Goal: Transaction & Acquisition: Purchase product/service

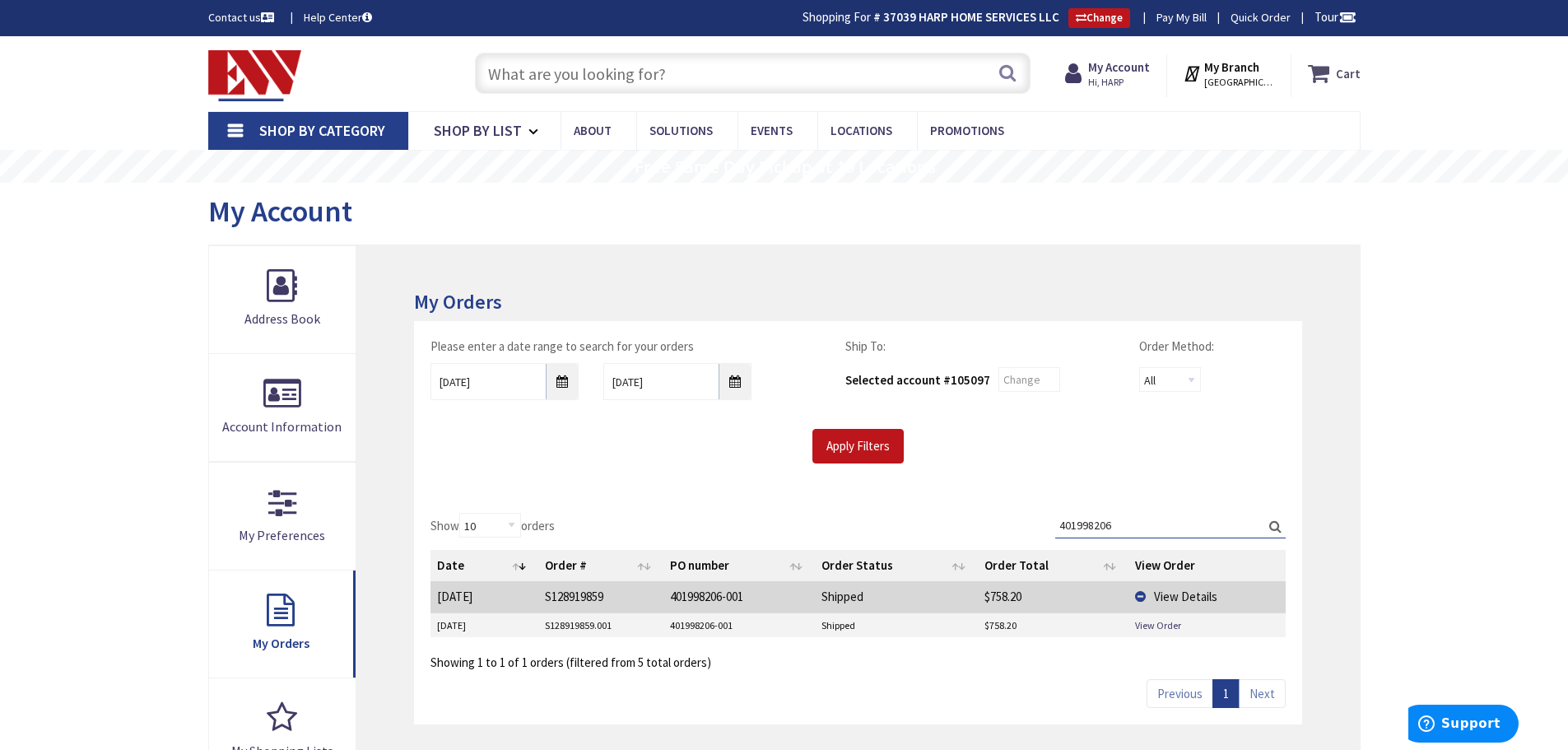
click at [1359, 74] on strong "Cart" at bounding box center [1348, 73] width 25 height 30
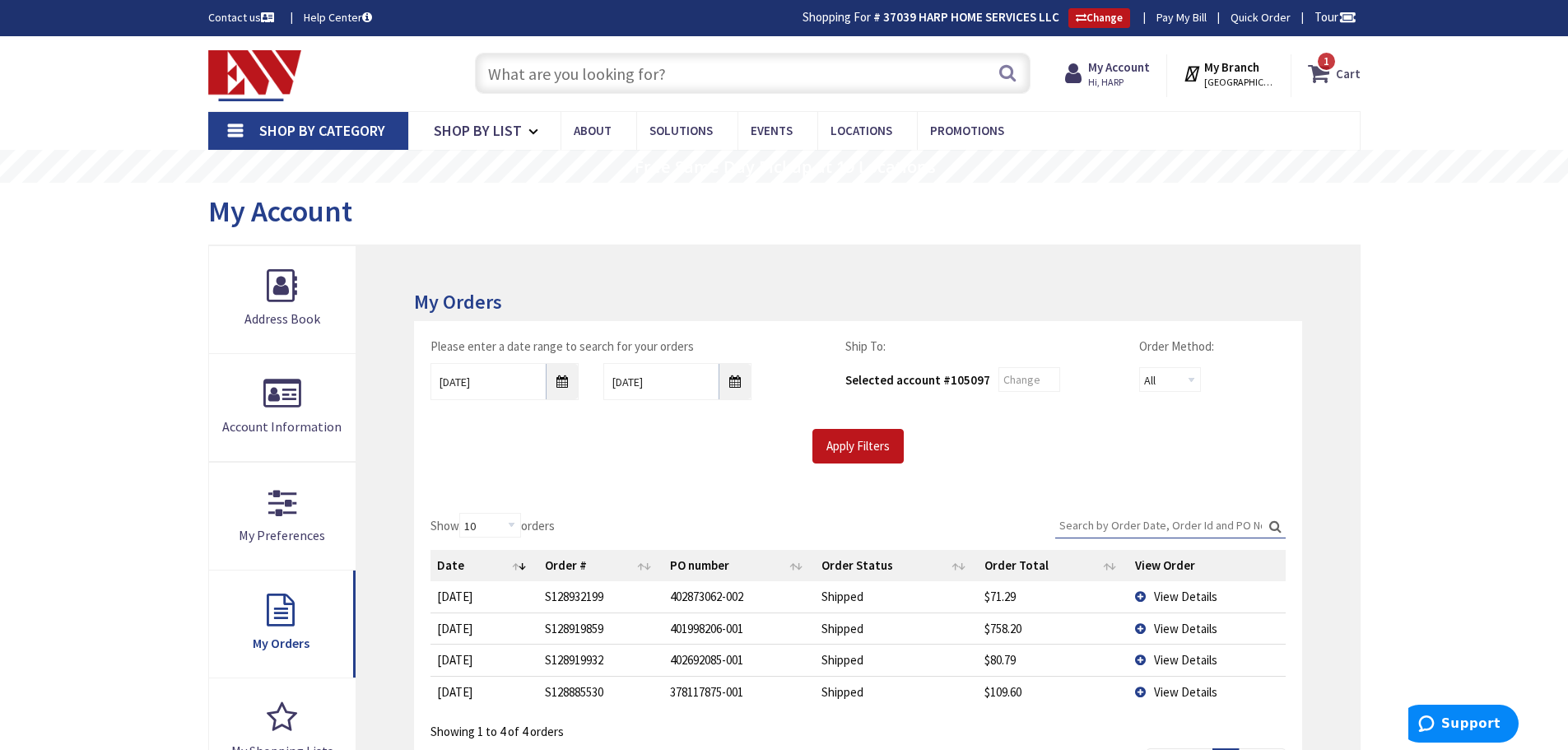
click at [1350, 76] on strong "Cart" at bounding box center [1348, 73] width 25 height 30
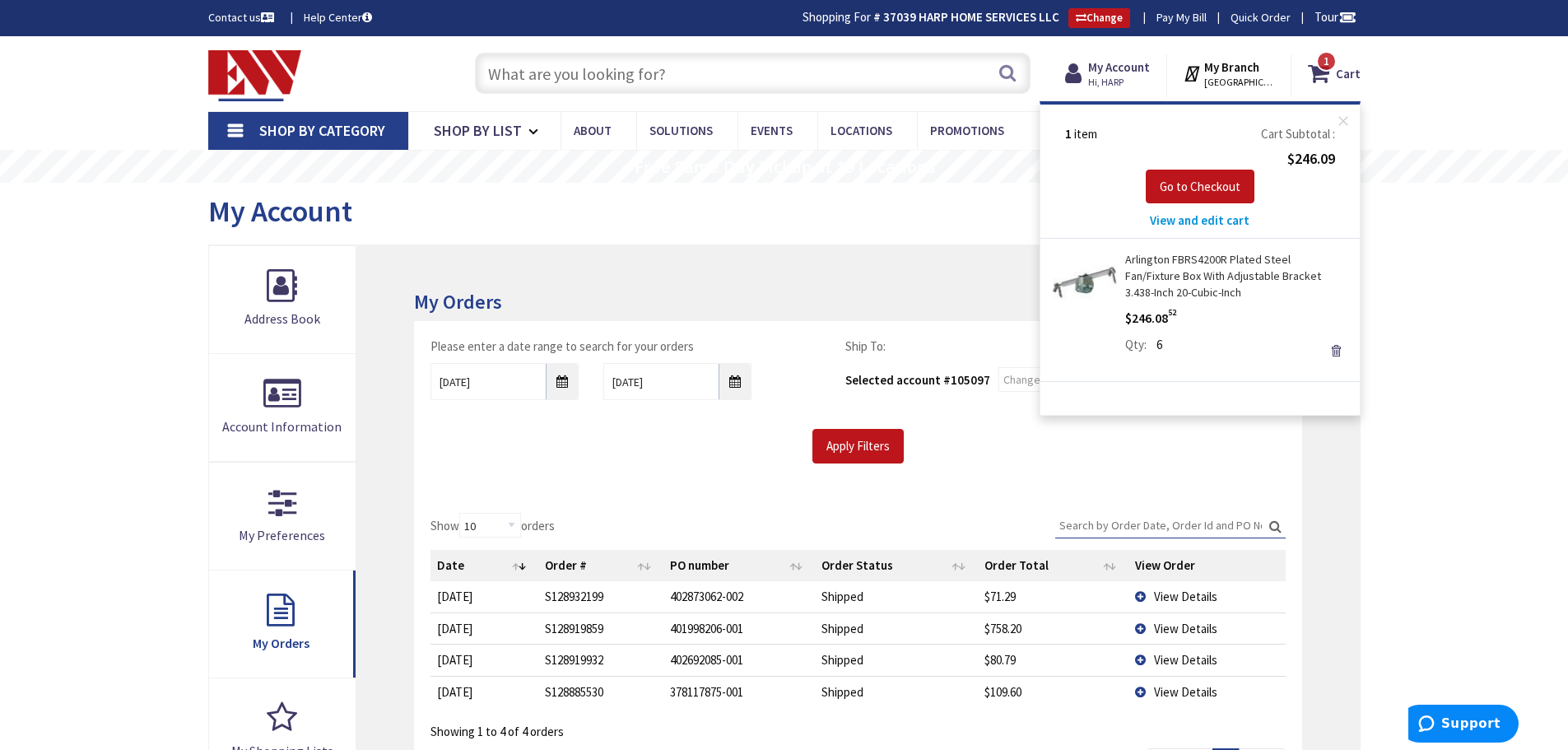
click at [1238, 275] on link "Arlington FBRS4200R Plated Steel Fan/Fixture Box With Adjustable Bracket 3.438-…" at bounding box center [1235, 275] width 222 height 49
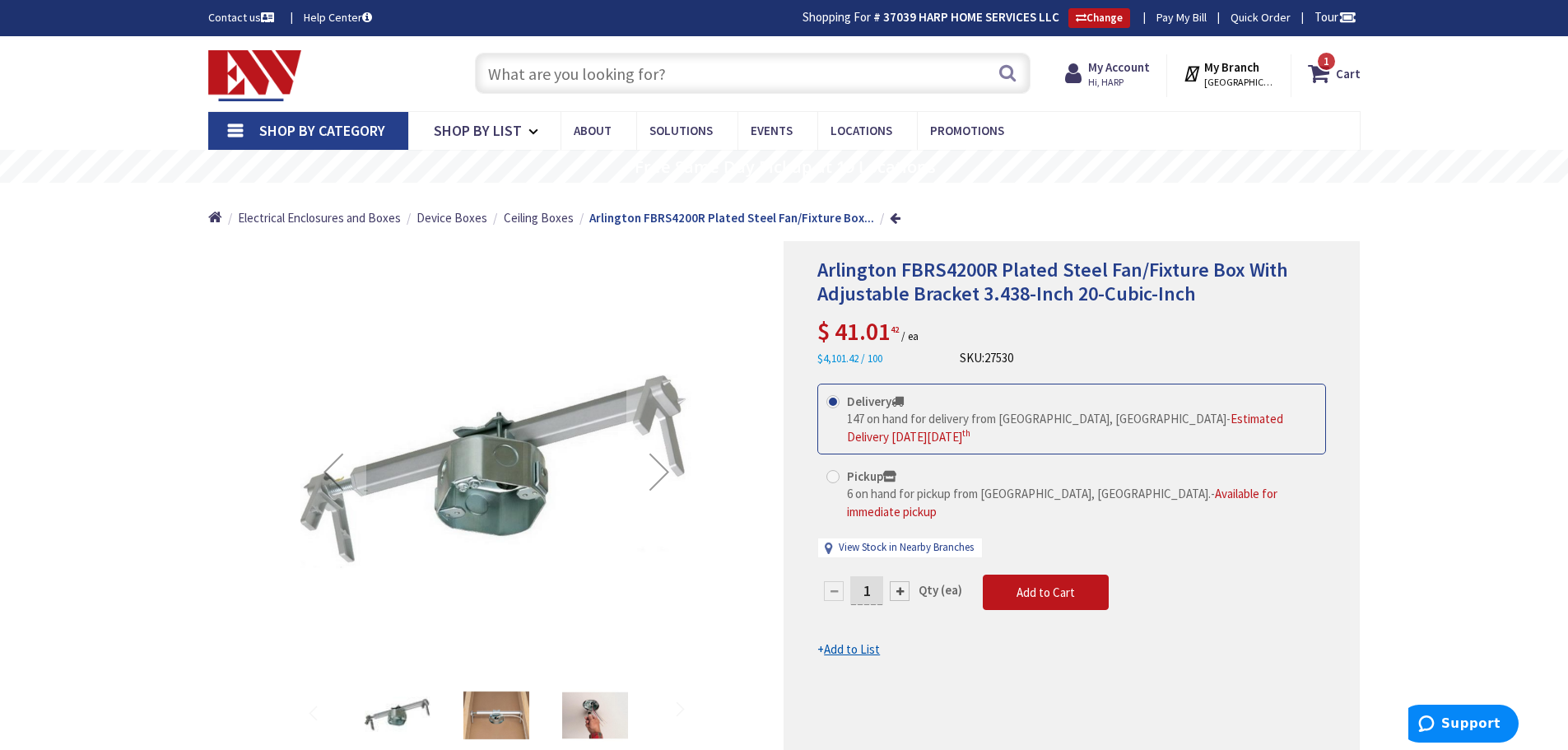
click at [868, 275] on span "Arlington FBRS4200R Plated Steel Fan/Fixture Box With Adjustable Bracket 3.438-…" at bounding box center [1052, 281] width 471 height 49
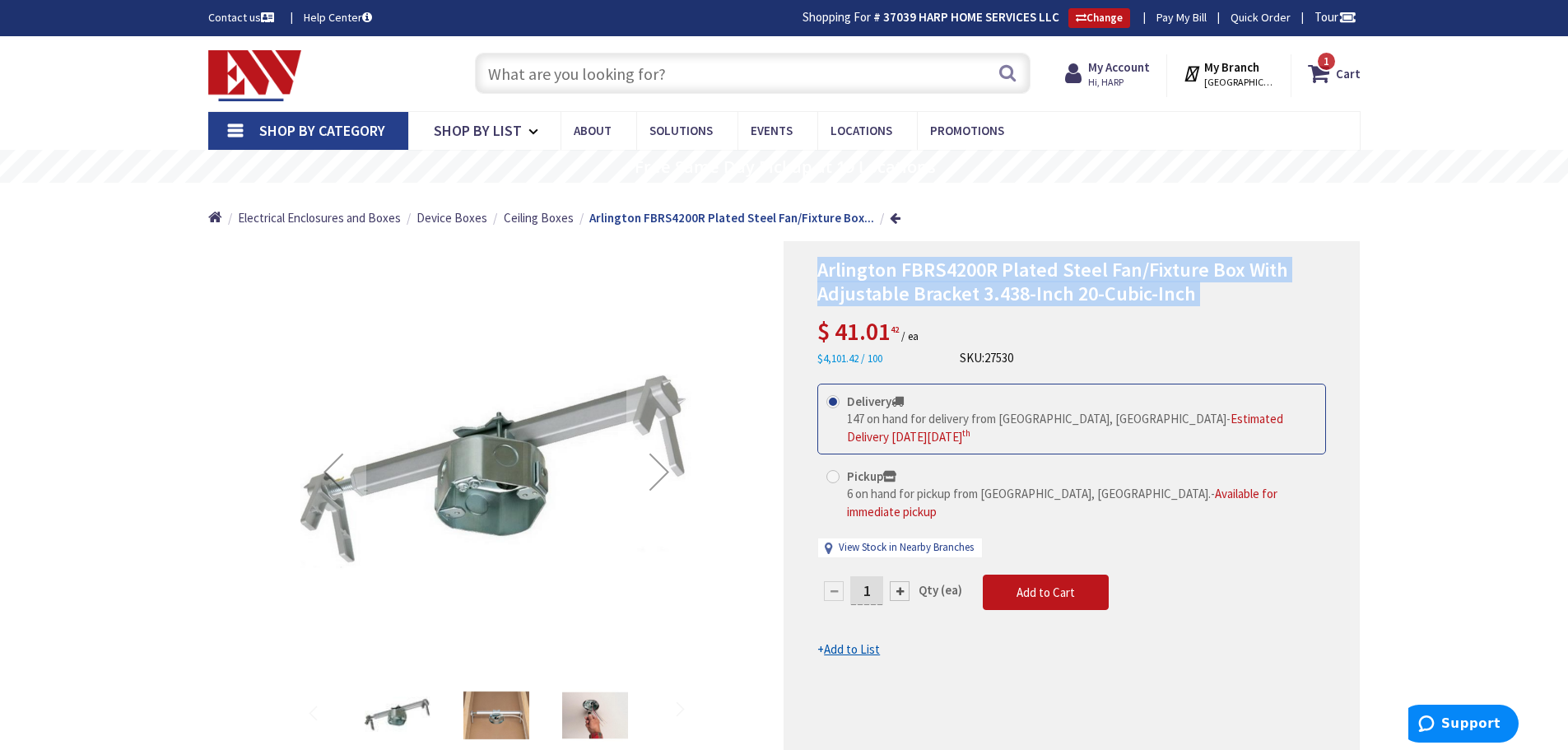
click at [868, 275] on span "Arlington FBRS4200R Plated Steel Fan/Fixture Box With Adjustable Bracket 3.438-…" at bounding box center [1052, 281] width 471 height 49
copy div "Arlington FBRS4200R Plated Steel Fan/Fixture Box With Adjustable Bracket 3.438-…"
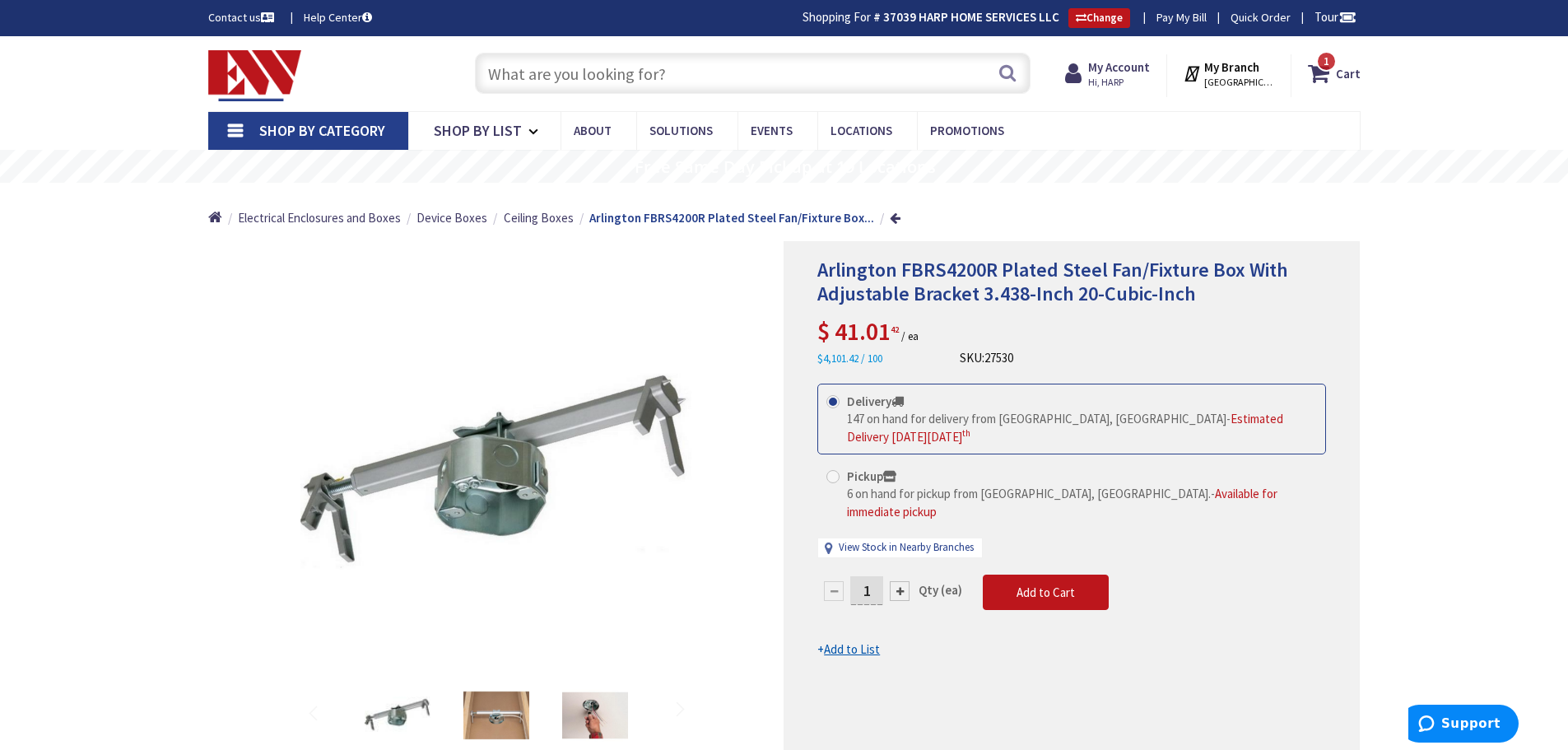
click at [1007, 362] on span "27530" at bounding box center [999, 358] width 29 height 16
copy span "27530"
click at [630, 73] on input "text" at bounding box center [752, 73] width 555 height 41
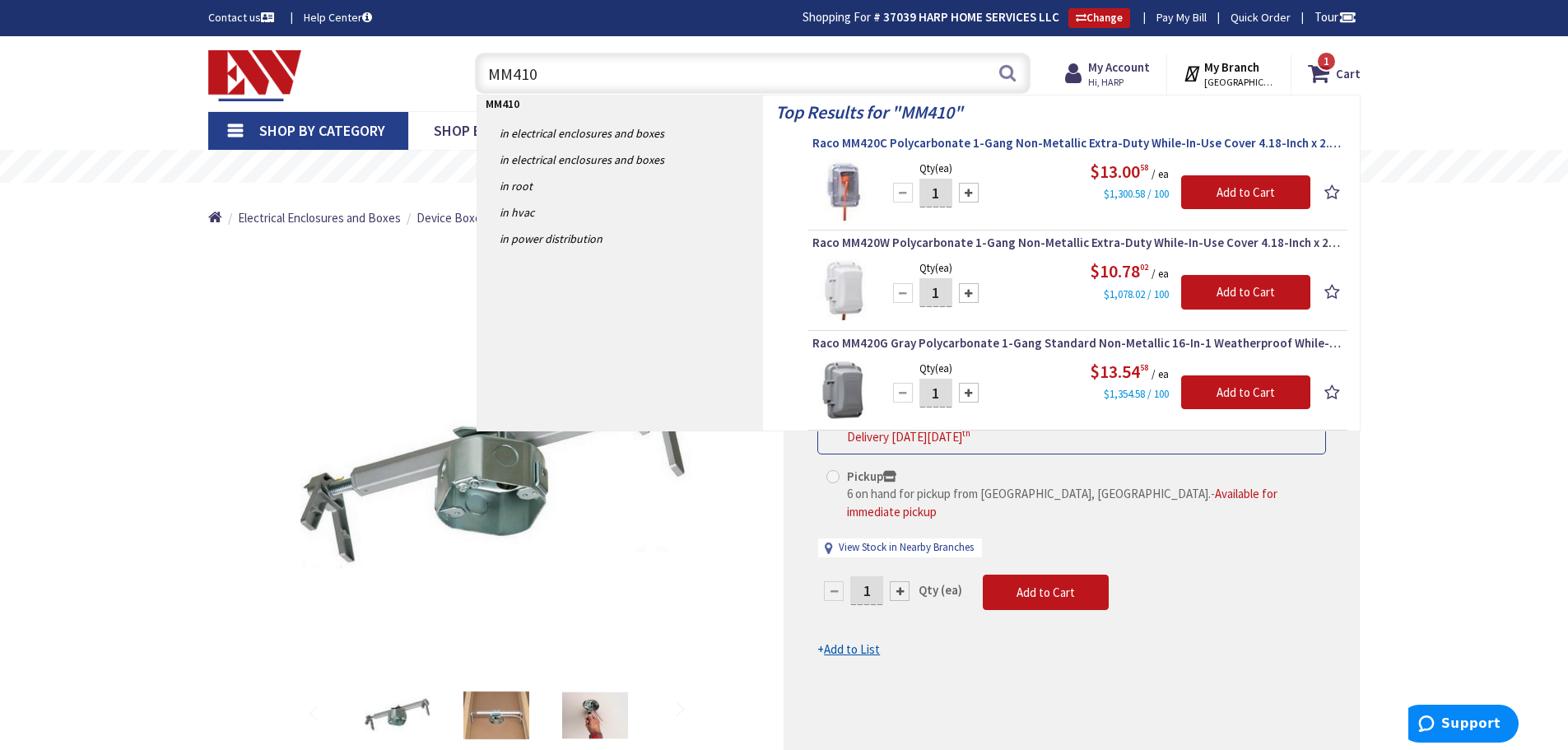
type input "MM410"
click at [899, 142] on span "Raco MM420C Polycarbonate 1-Gang Non-Metallic Extra-Duty While-In-Use Cover 4.1…" at bounding box center [1077, 143] width 530 height 17
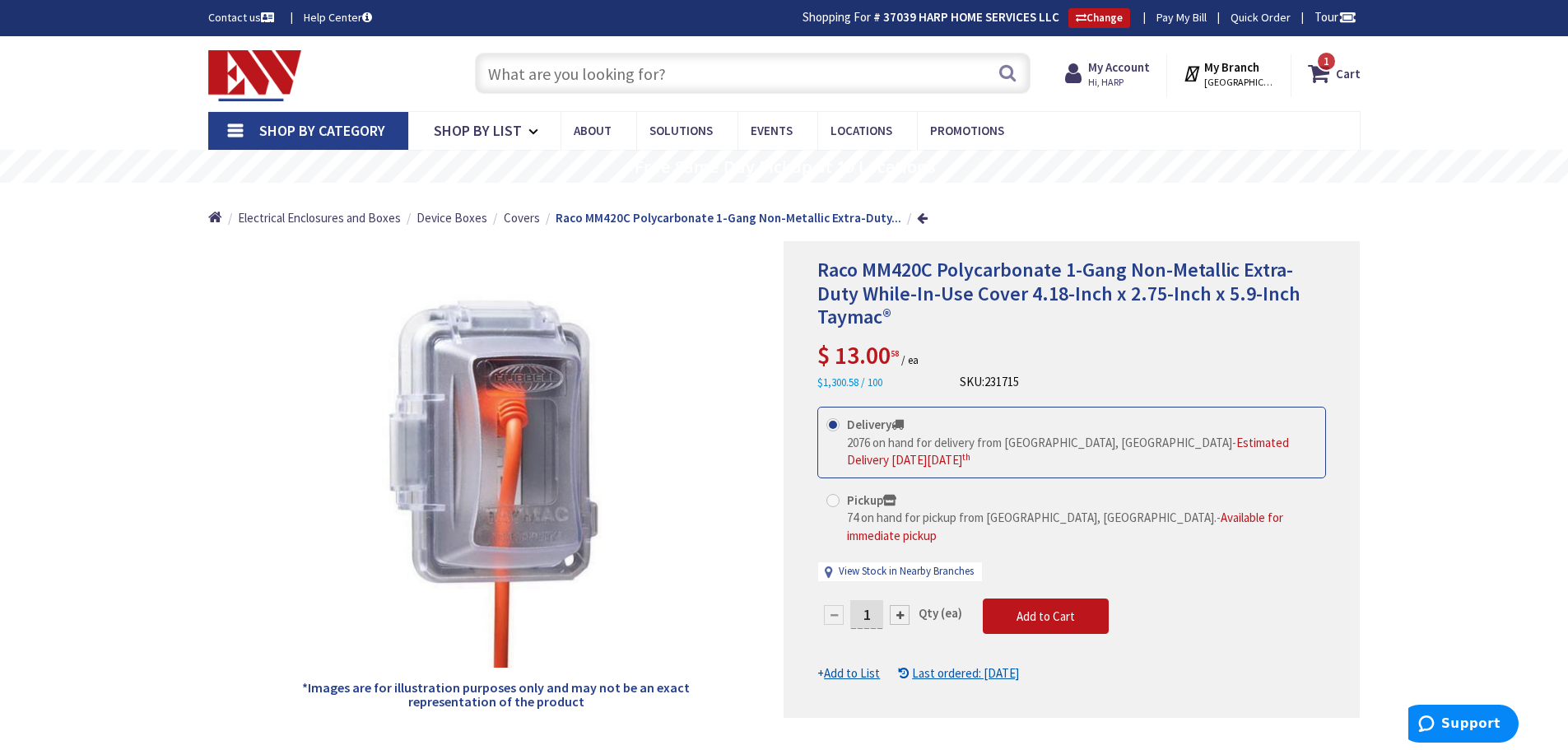
drag, startPoint x: 862, startPoint y: 592, endPoint x: 928, endPoint y: 591, distance: 66.0
click at [922, 599] on div "1 Qty (ea)" at bounding box center [900, 614] width 165 height 33
type input "50"
click at [1036, 599] on form "This product is Discontinued Delivery 2076 on hand for delivery from Middletown…" at bounding box center [1072, 545] width 509 height 275
click at [1069, 609] on span "Add to Cart" at bounding box center [1045, 616] width 59 height 16
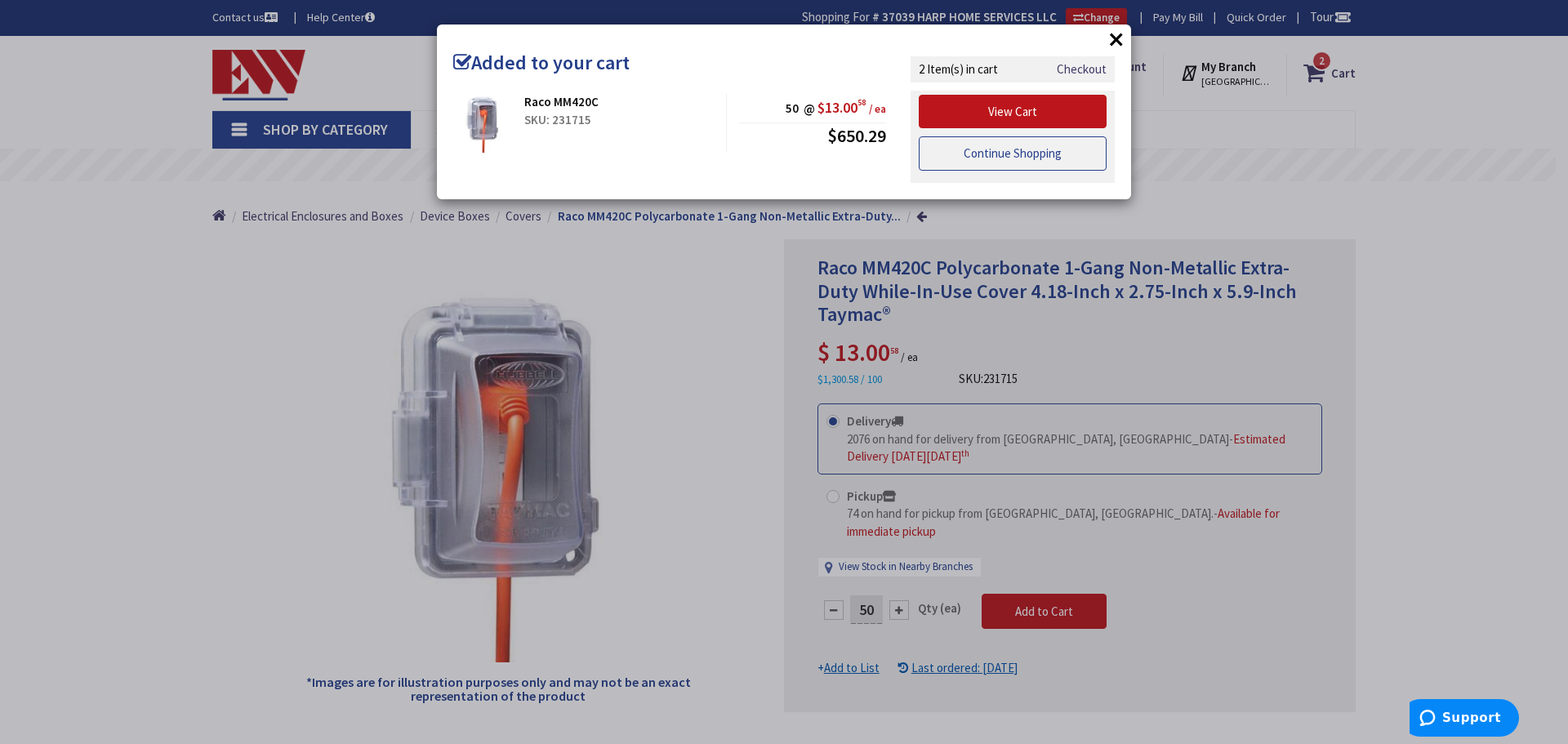
click at [1008, 156] on link "Continue Shopping" at bounding box center [1013, 153] width 188 height 34
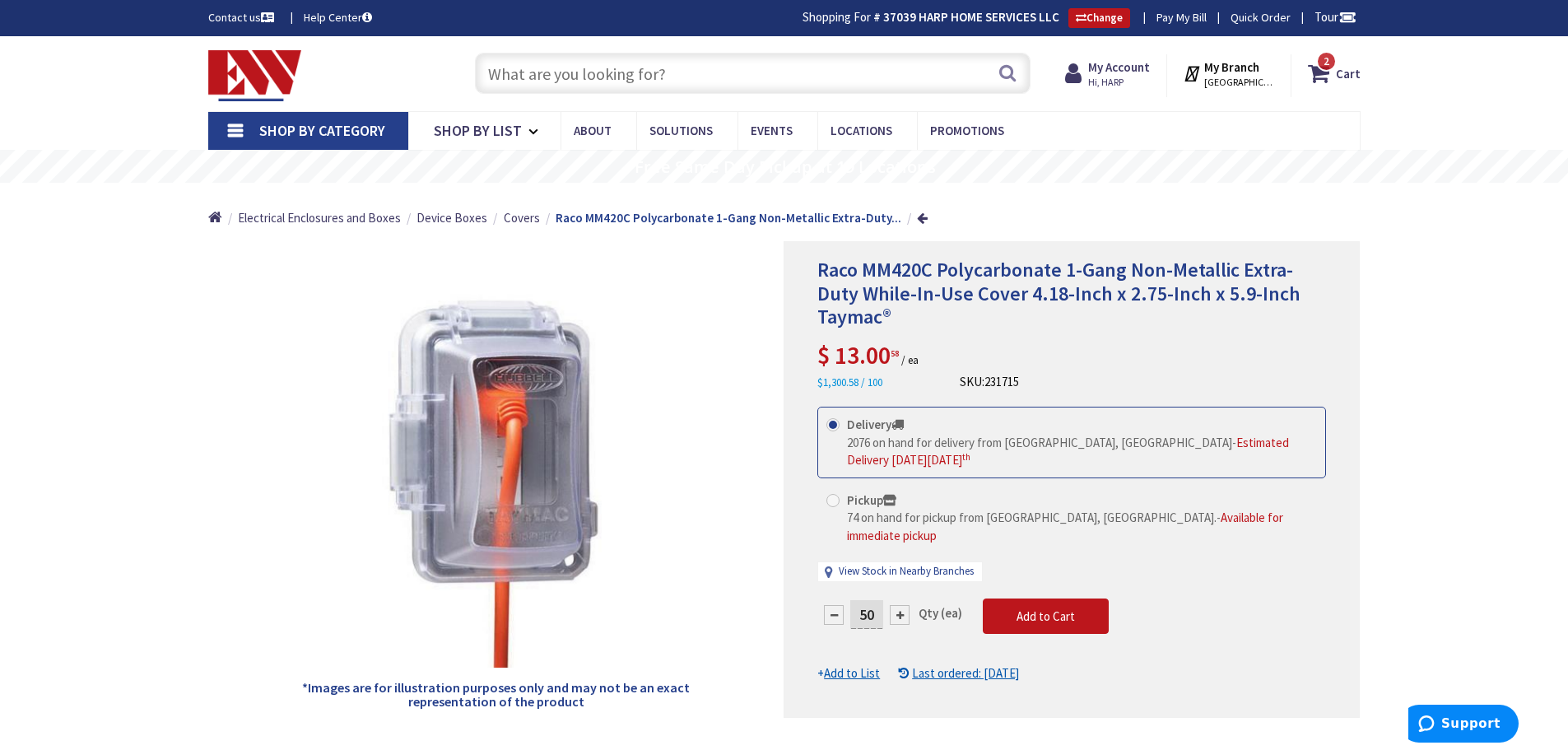
click at [603, 76] on input "text" at bounding box center [752, 73] width 555 height 41
paste input "BLANK COVER 2X4"
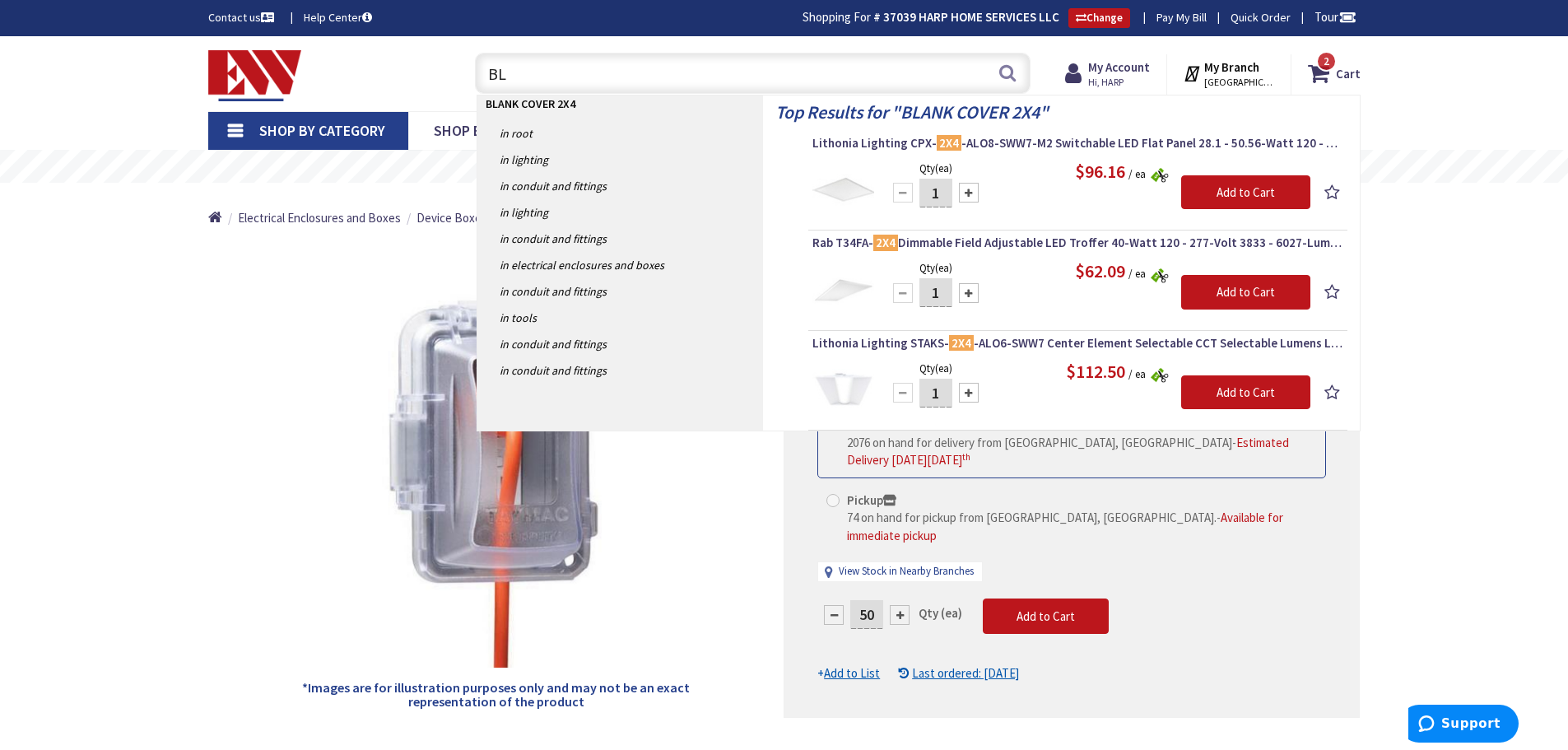
type input "B"
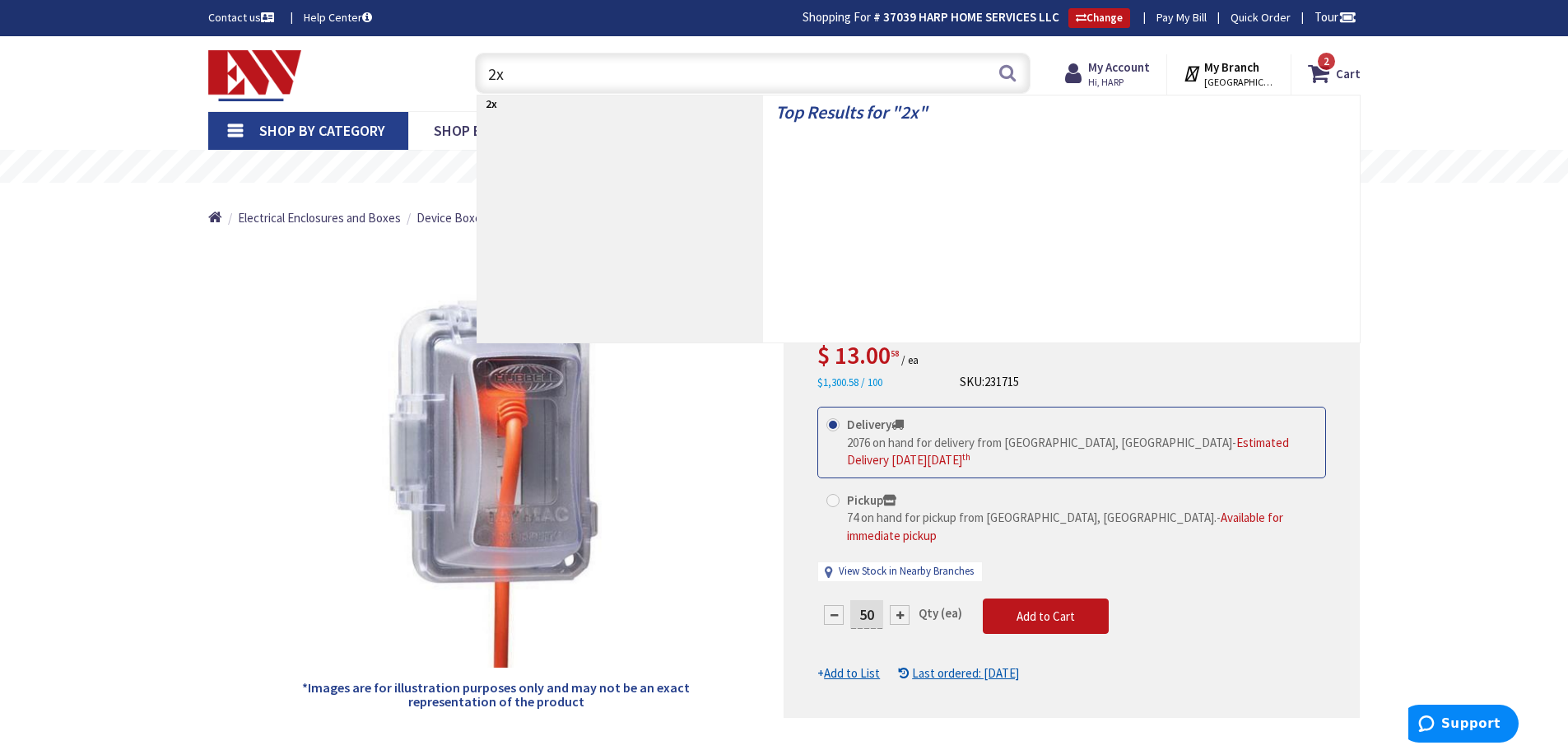
type input "2"
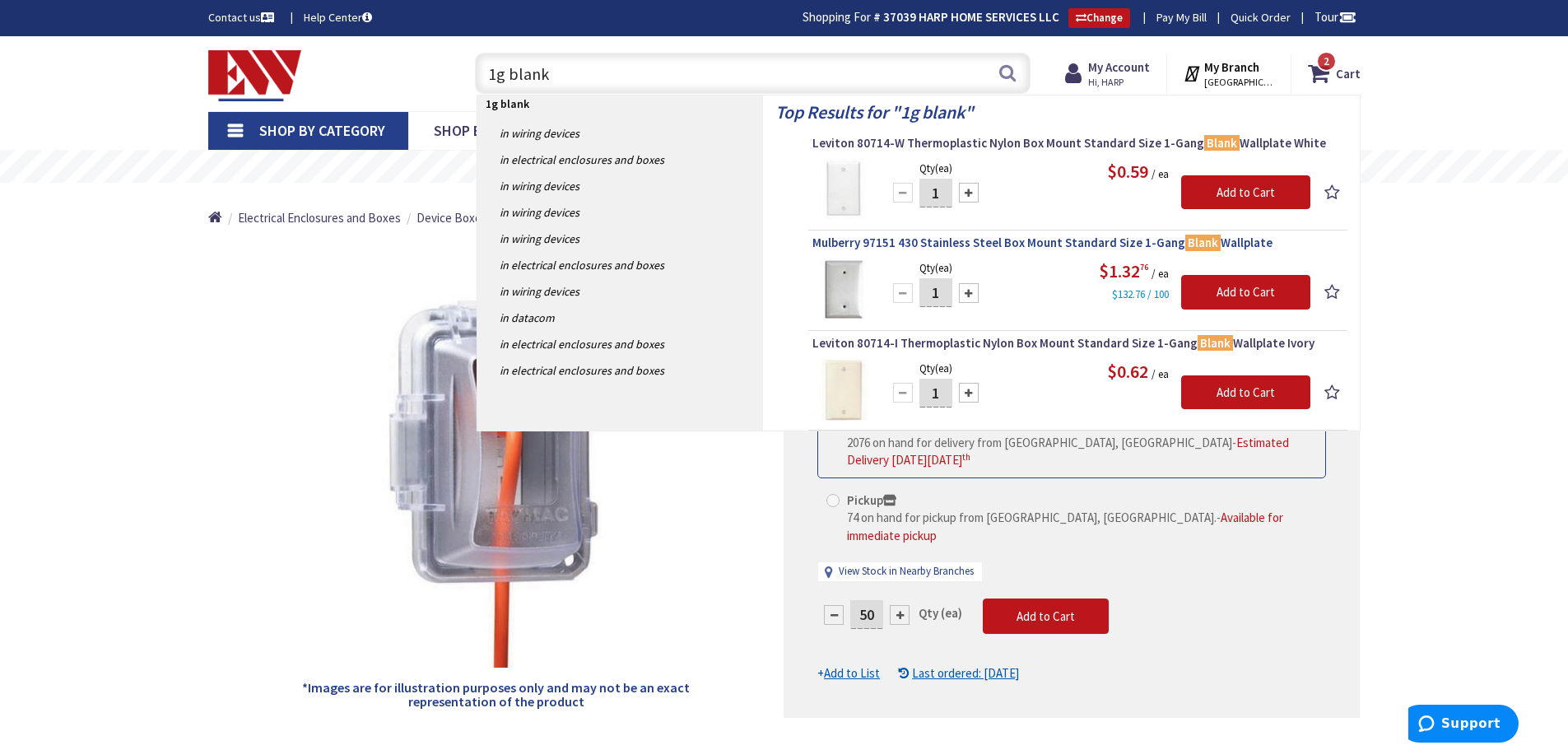
type input "1g blank"
click at [985, 245] on span "Mulberry 97151 430 Stainless Steel Box Mount Standard Size 1-Gang Blank Wallpla…" at bounding box center [1077, 243] width 530 height 17
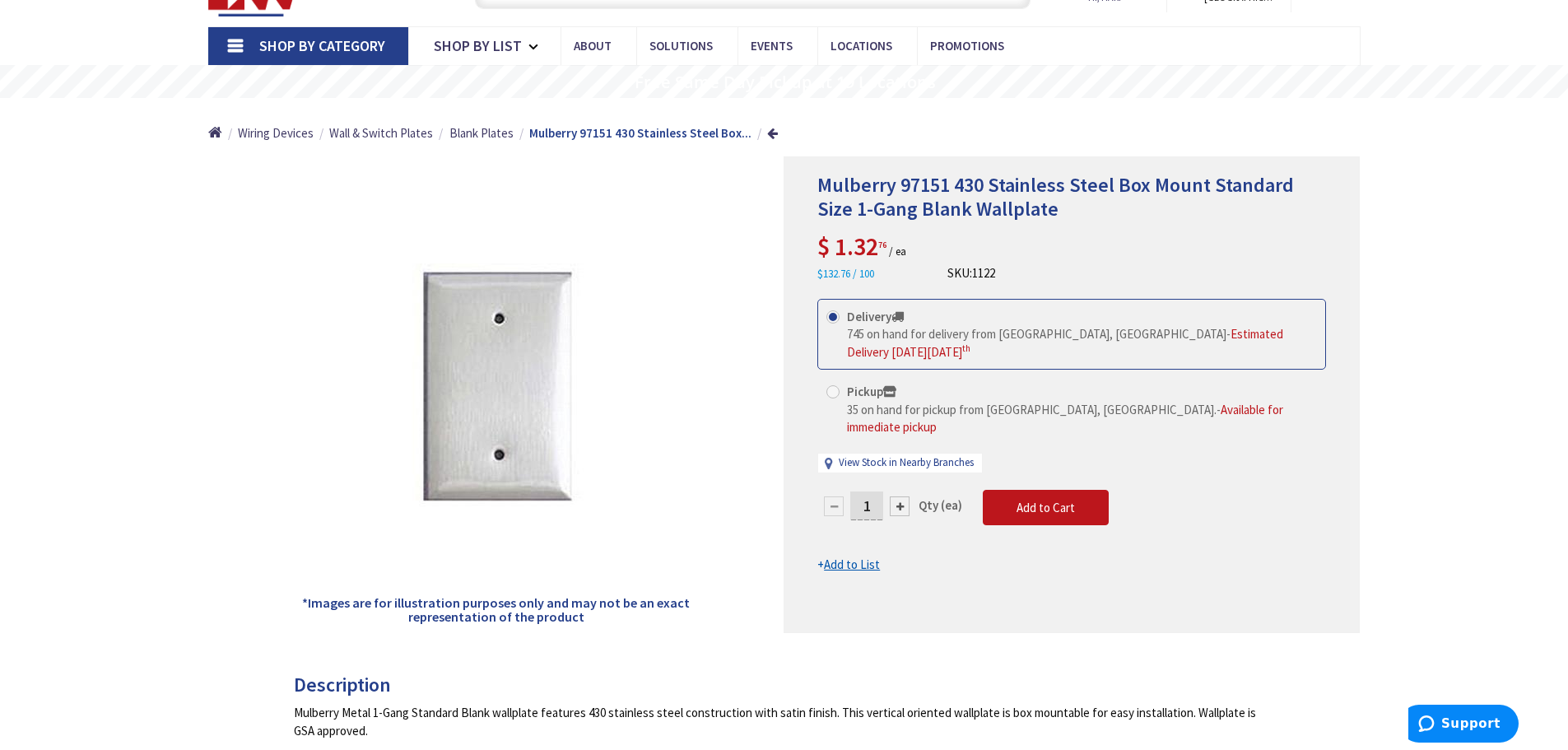
scroll to position [85, 0]
drag, startPoint x: 872, startPoint y: 493, endPoint x: 827, endPoint y: 499, distance: 45.4
click at [827, 499] on div "1" at bounding box center [867, 506] width 98 height 33
type input "50"
click at [1034, 493] on form "This product is Discontinued Delivery 745 on hand for delivery from [GEOGRAPHIC…" at bounding box center [1072, 437] width 509 height 275
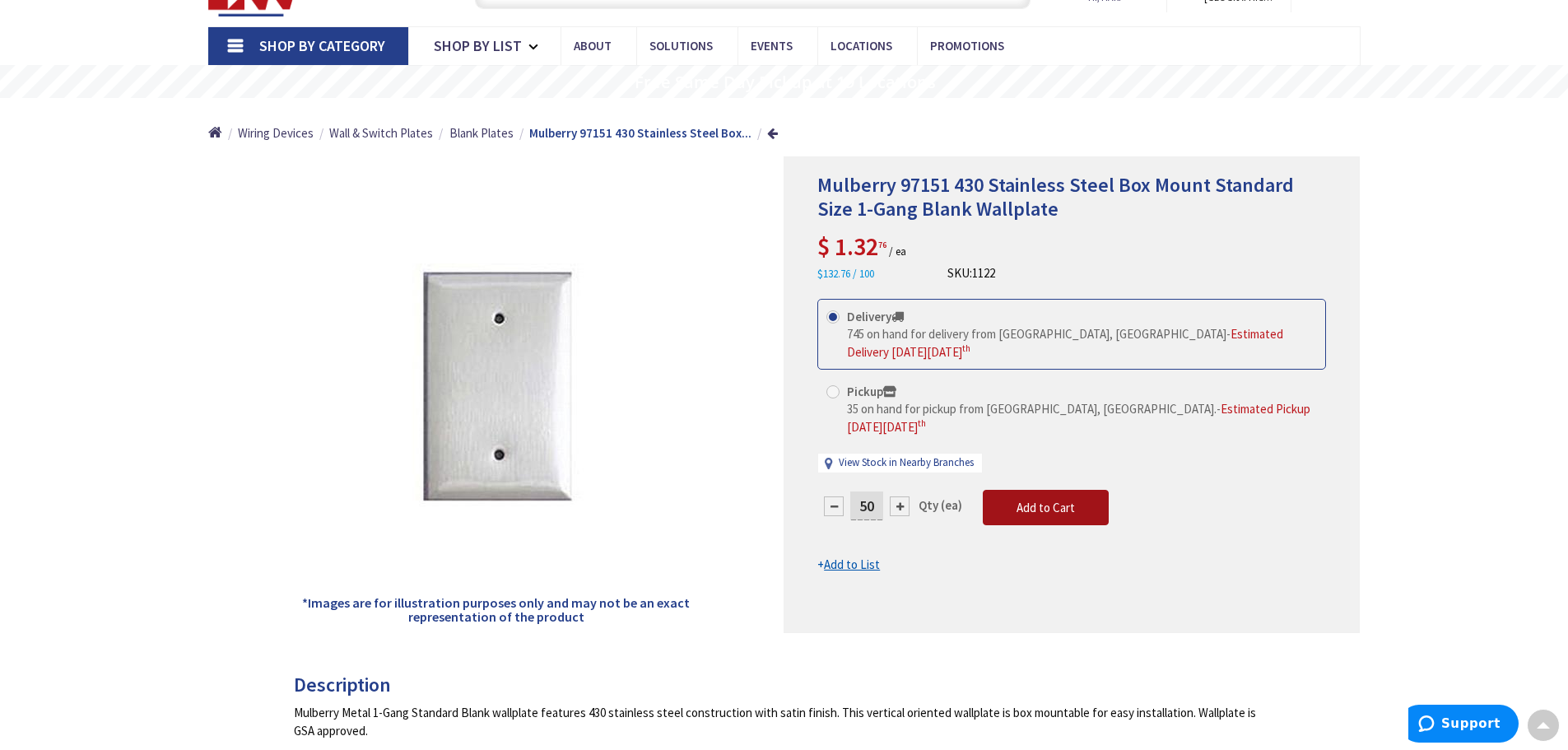
click at [1038, 500] on span "Add to Cart" at bounding box center [1045, 507] width 59 height 16
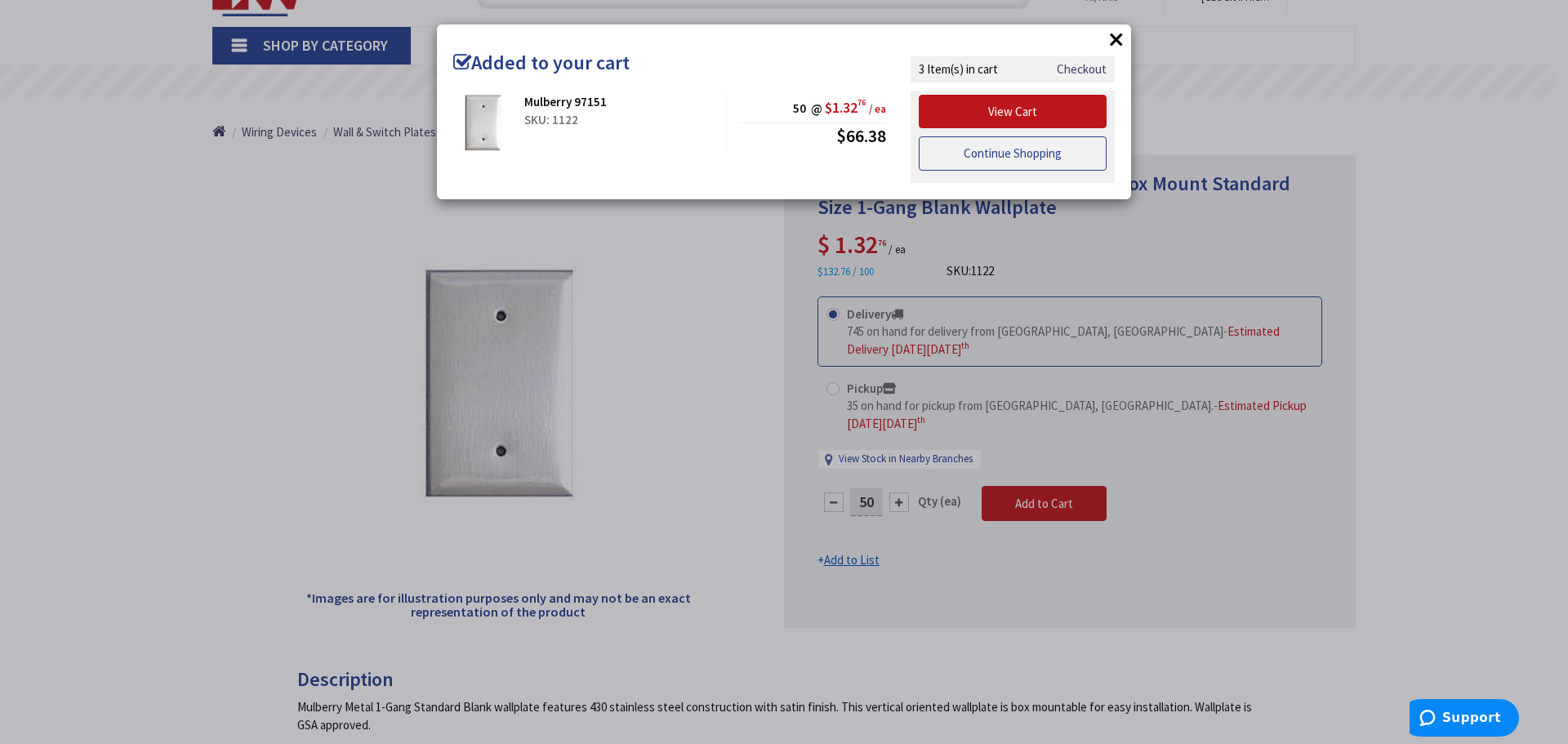
click at [959, 156] on link "Continue Shopping" at bounding box center [1013, 153] width 188 height 34
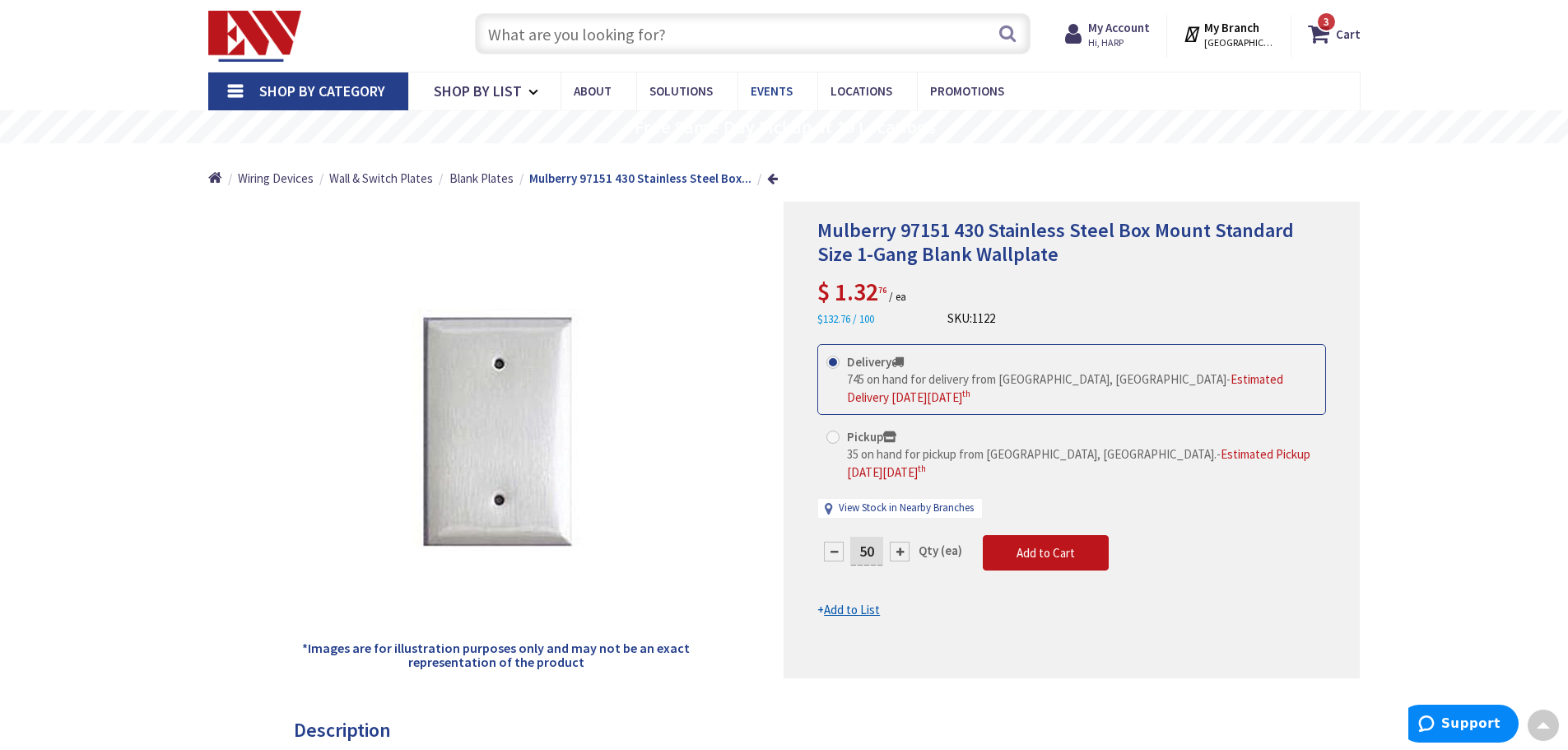
scroll to position [0, 0]
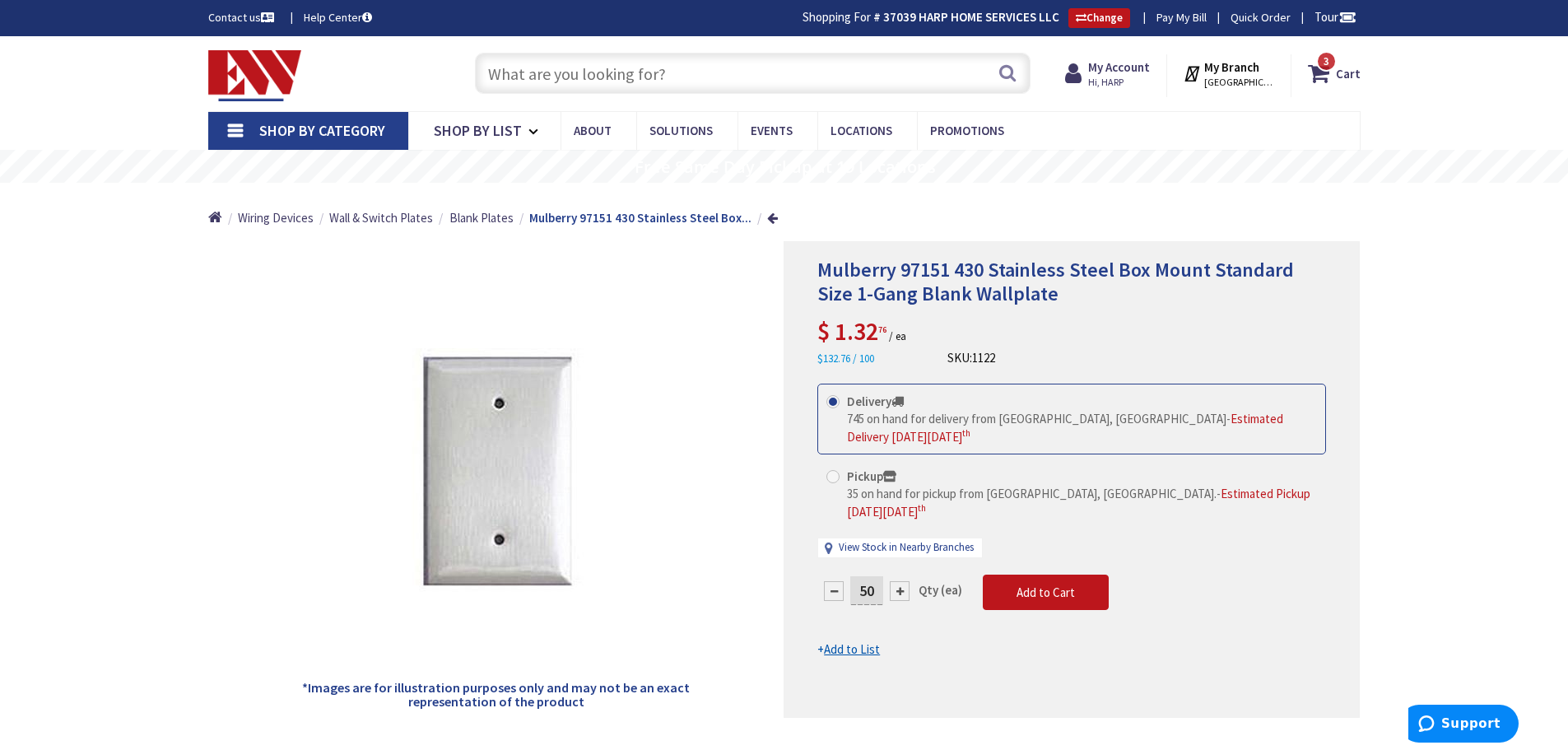
click at [640, 76] on input "text" at bounding box center [752, 73] width 555 height 41
paste input "66397"
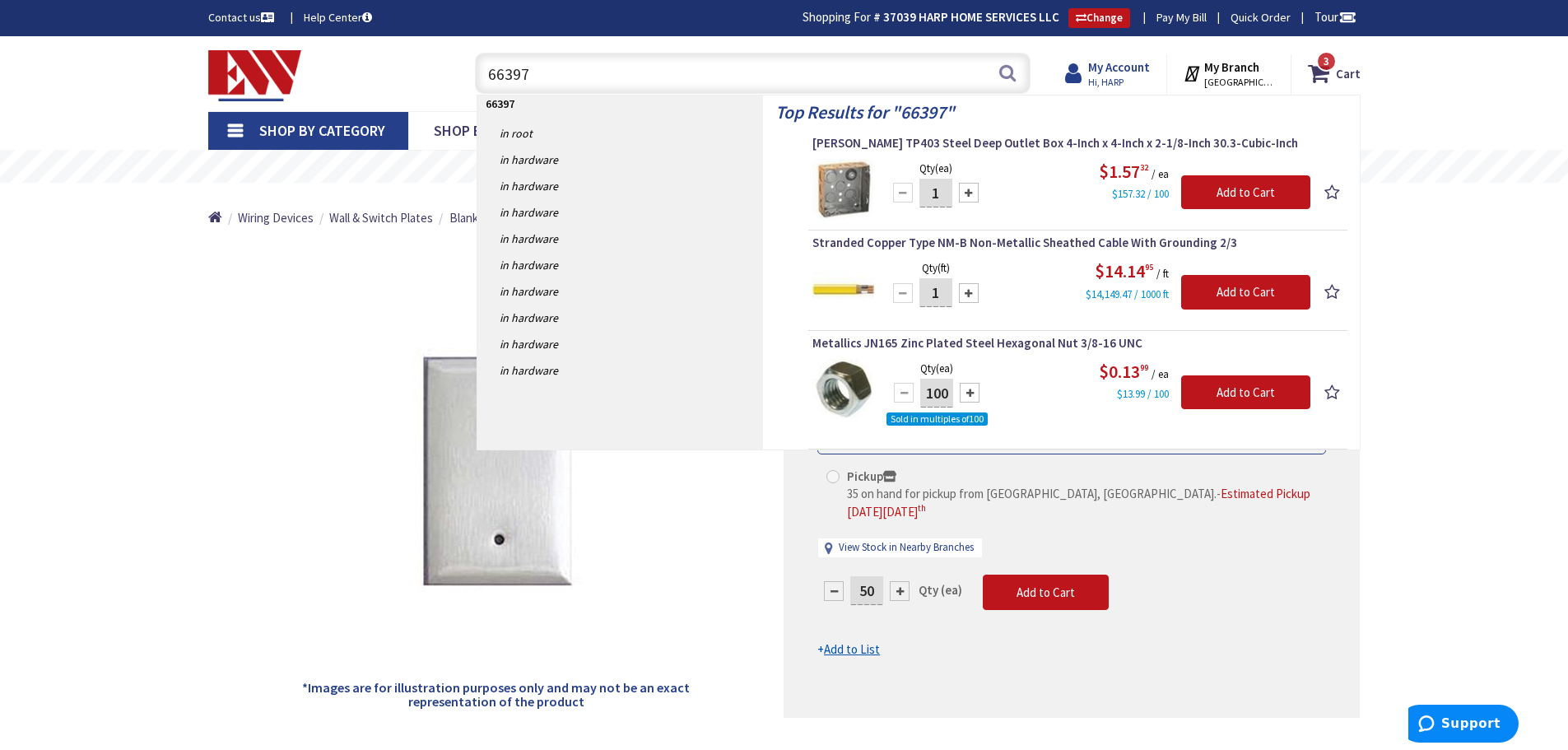
type input "66397"
click at [1110, 70] on strong "My Account" at bounding box center [1118, 67] width 61 height 16
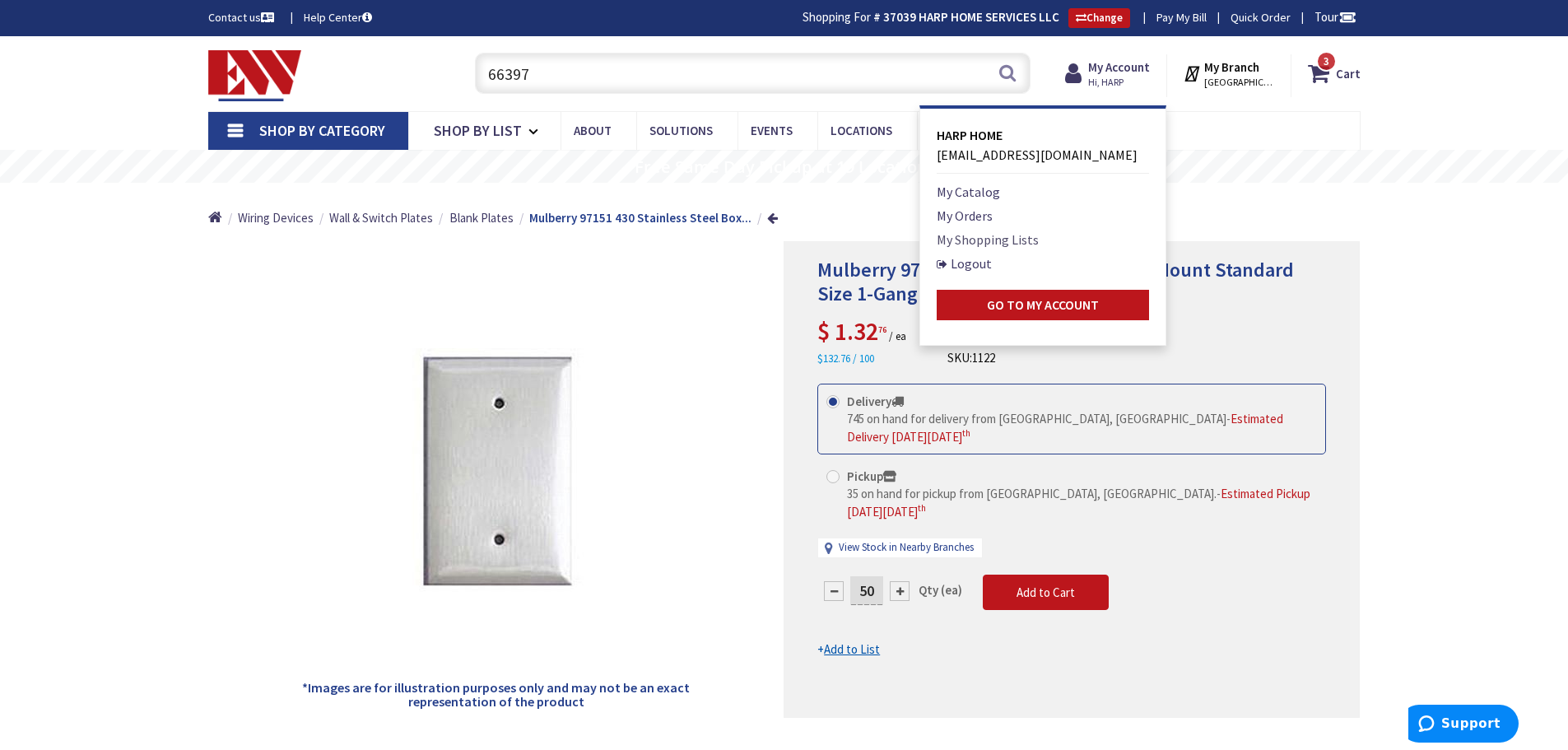
click at [991, 237] on link "My Shopping Lists" at bounding box center [987, 239] width 102 height 20
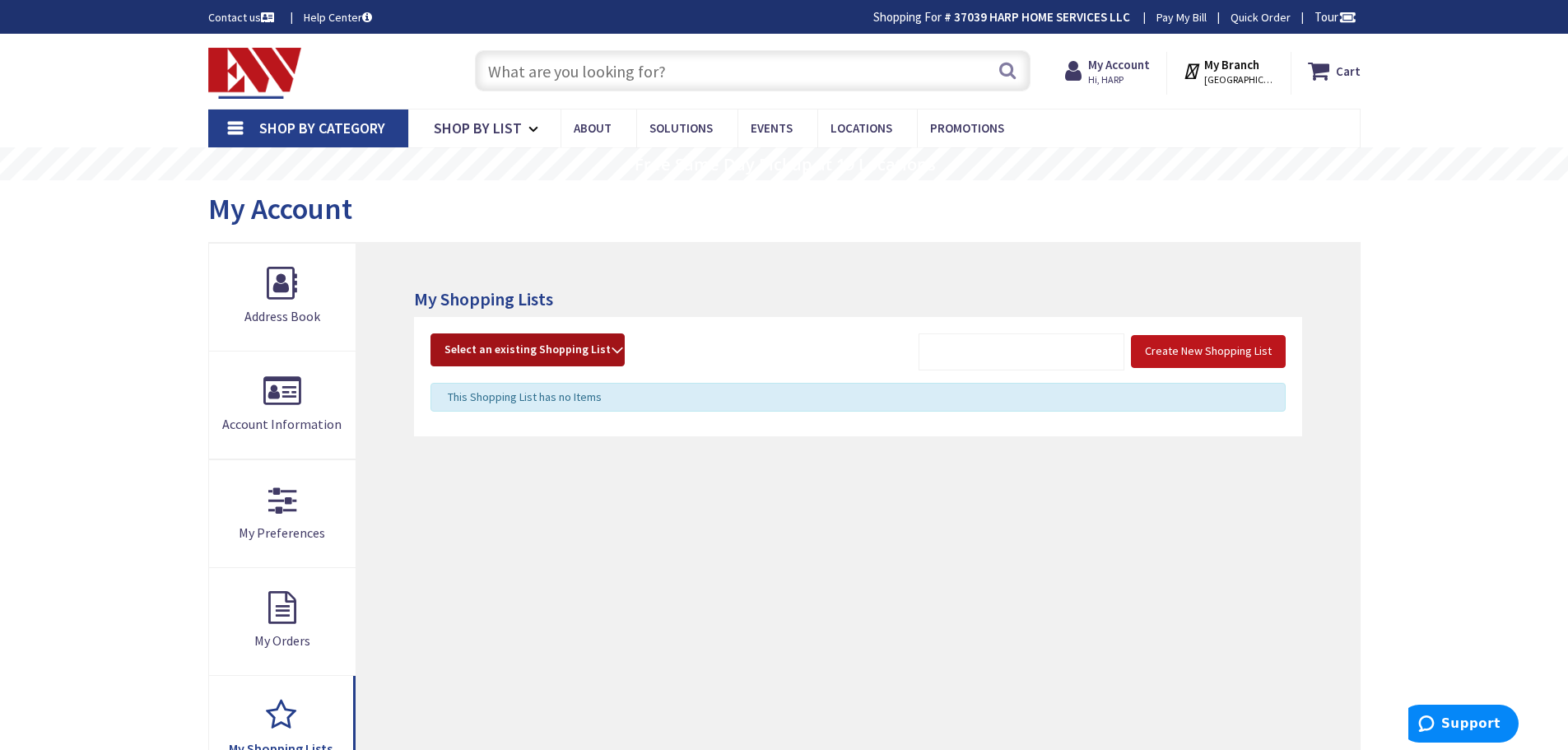
click at [587, 356] on span "Select an existing Shopping List" at bounding box center [527, 349] width 166 height 15
click at [487, 501] on link "Stock" at bounding box center [527, 497] width 192 height 37
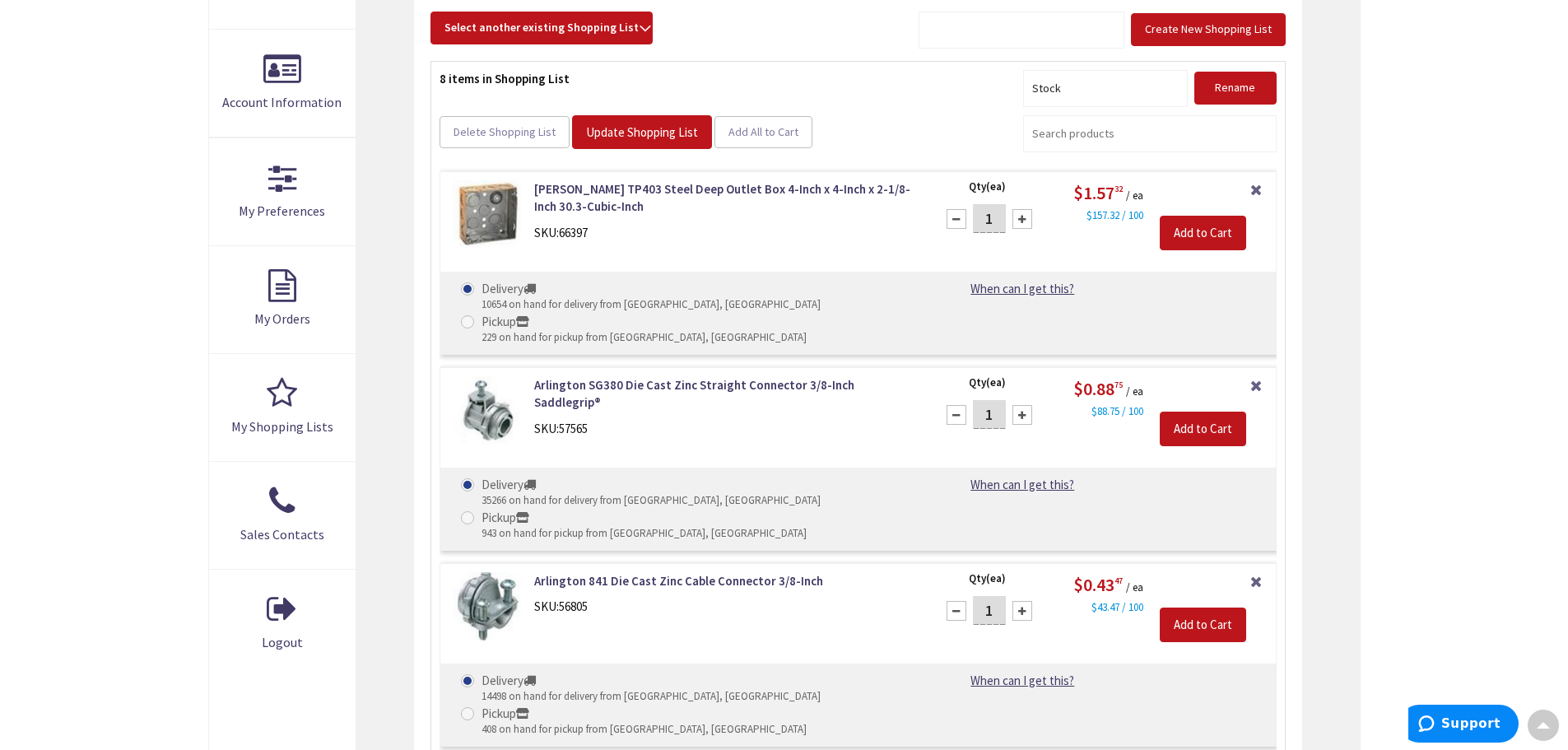
drag, startPoint x: 985, startPoint y: 226, endPoint x: 1013, endPoint y: 228, distance: 28.1
click at [1013, 228] on div "1" at bounding box center [989, 218] width 98 height 33
type input "100"
click at [1070, 238] on div "Remove Item Qty (ea) 100 Please select a quantity $1.57 32 / ea $157.32 / 100 A…" at bounding box center [1101, 223] width 348 height 86
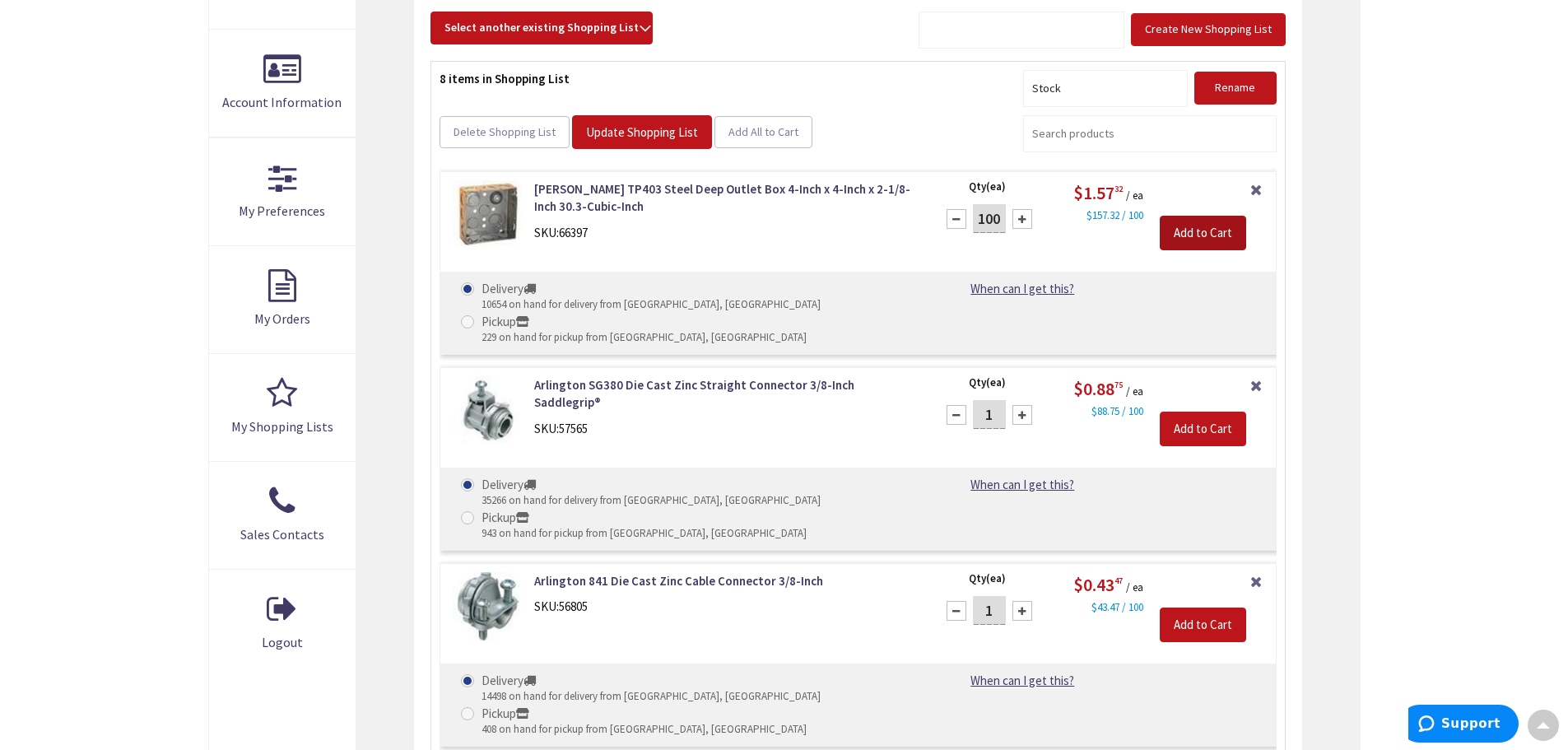
click at [1192, 241] on input "Add to Cart" at bounding box center [1202, 232] width 86 height 34
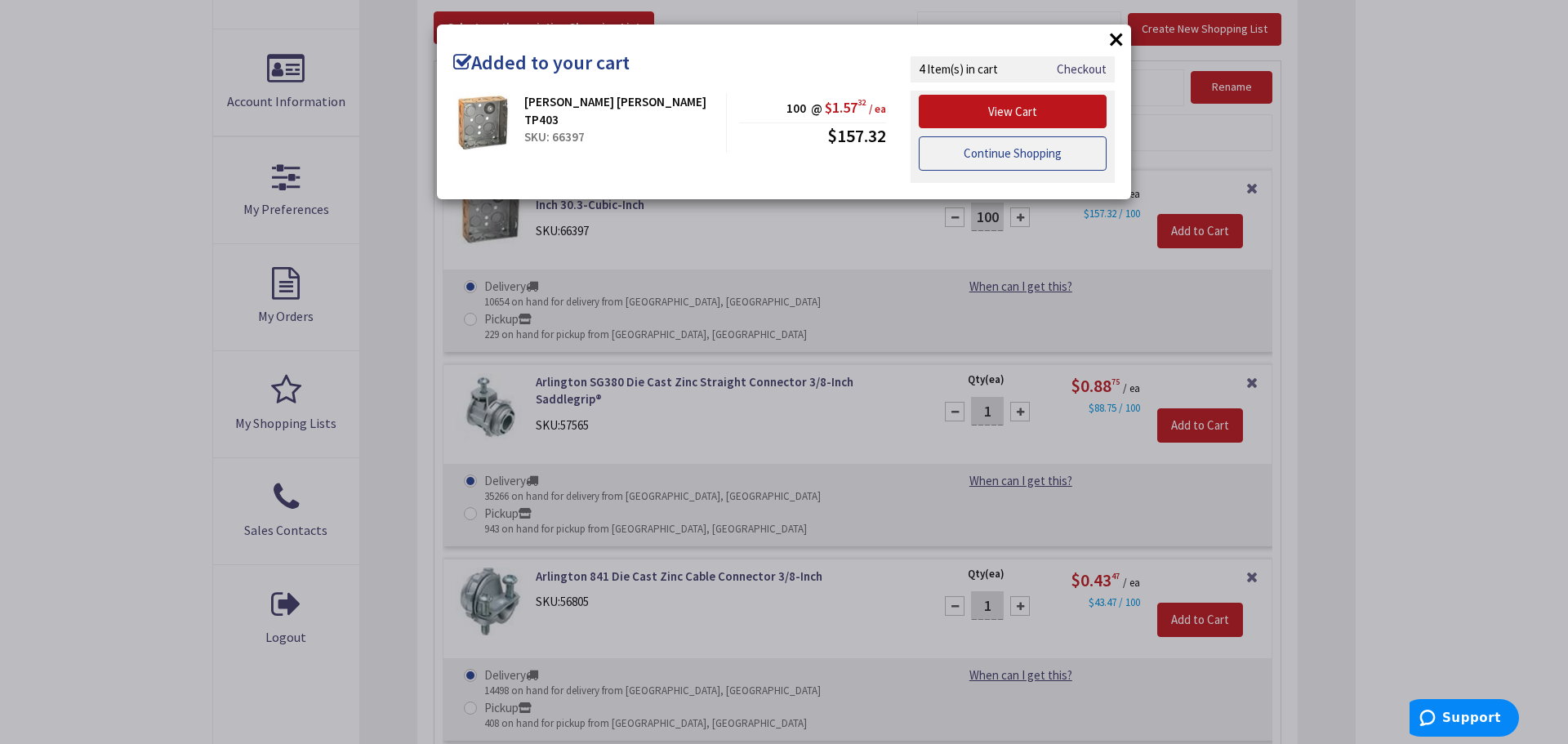
click at [1037, 155] on link "Continue Shopping" at bounding box center [1013, 153] width 188 height 34
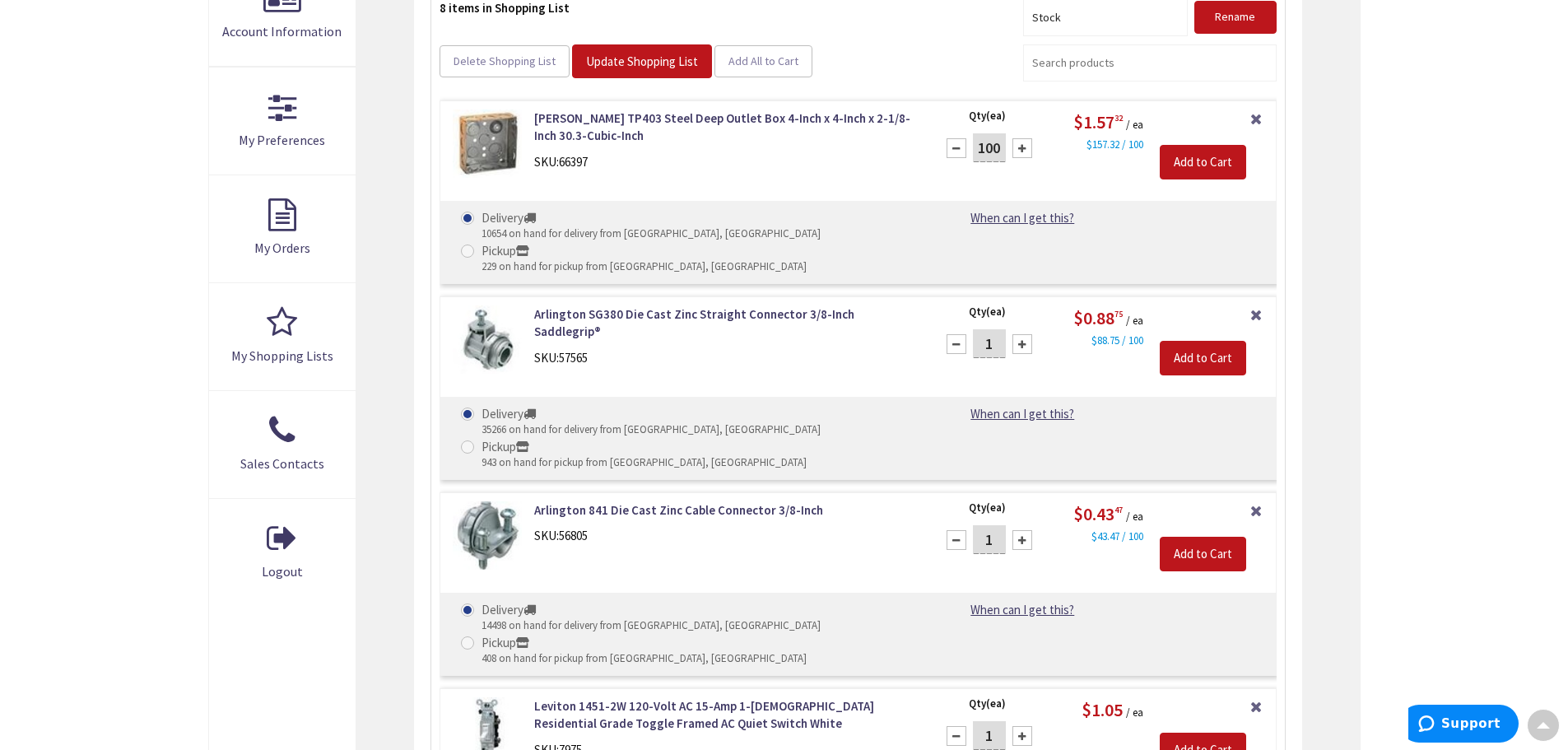
scroll to position [653, 0]
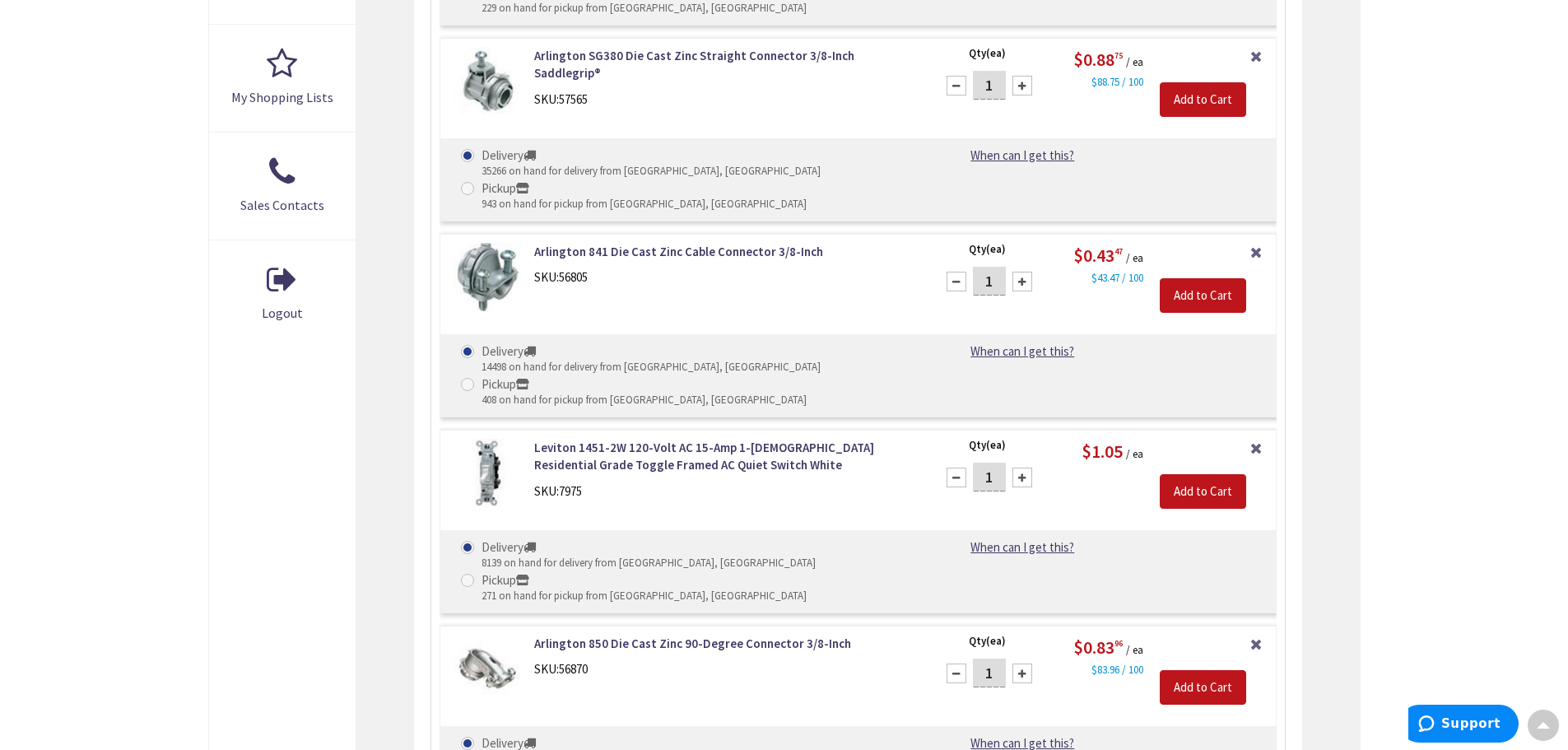
drag, startPoint x: 984, startPoint y: 383, endPoint x: 1036, endPoint y: 391, distance: 52.6
click at [1025, 461] on div "1" at bounding box center [989, 477] width 98 height 33
type input "100"
click at [869, 439] on div "Leviton 1451-2W 120-Volt AC 15-Amp 1-Pole Residential Grade Toggle Framed AC Qu…" at bounding box center [725, 469] width 406 height 61
click at [1198, 474] on input "Add to Cart" at bounding box center [1202, 491] width 86 height 34
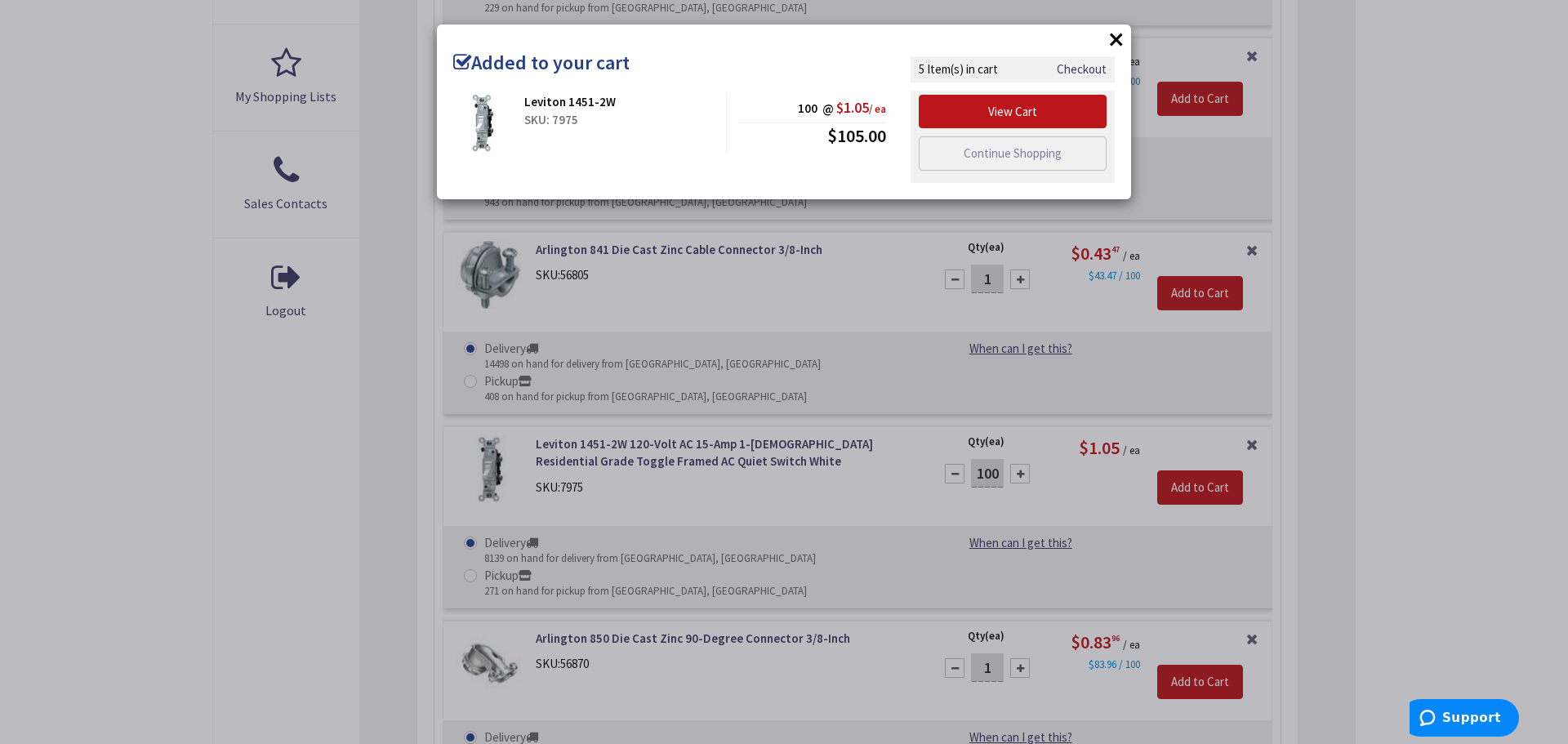
click at [796, 378] on div "× Added to your cart Leviton 1451-2W SKU: 7975 100 @ $1.05 / ea $105.00" at bounding box center [784, 372] width 1568 height 744
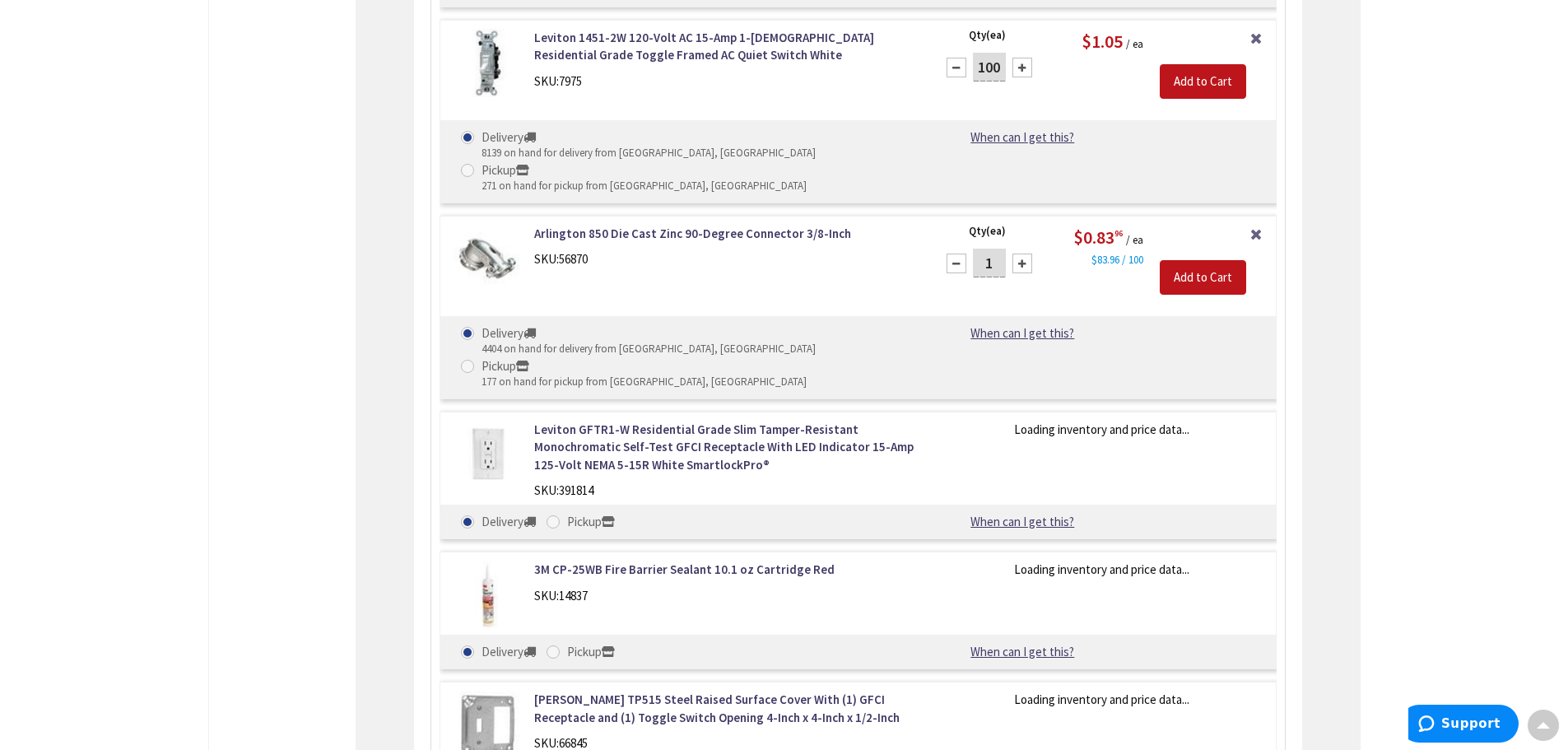
scroll to position [1065, 0]
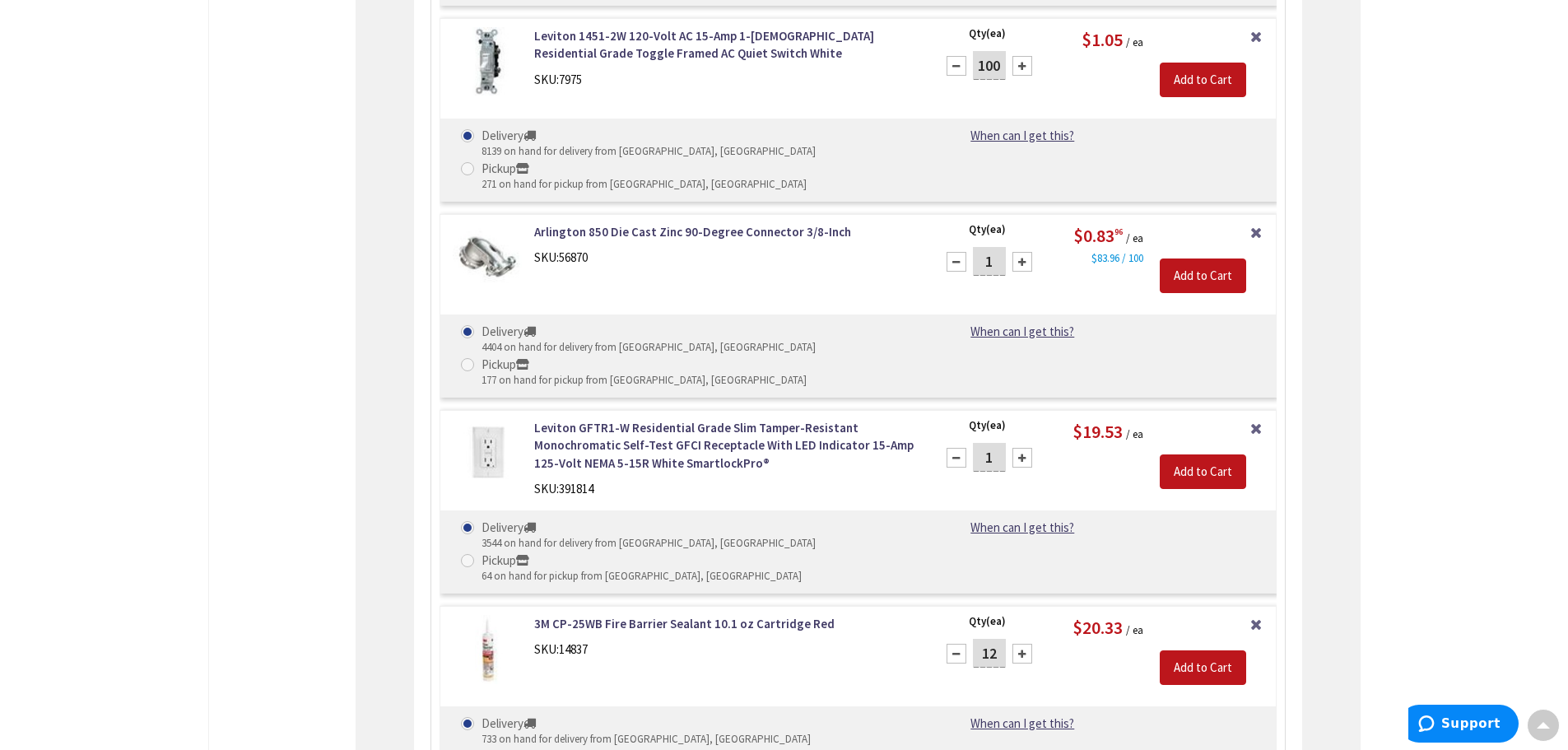
drag, startPoint x: 978, startPoint y: 297, endPoint x: 1025, endPoint y: 296, distance: 47.0
click at [1024, 441] on div "1" at bounding box center [989, 457] width 98 height 33
type input "100"
click at [1063, 419] on div "Remove Item Qty (ea) 100 Please select a quantity $19.53 / ea Add to Cart" at bounding box center [1101, 462] width 348 height 86
click at [1149, 419] on div "Remove Item Qty (ea) 100 Please select a quantity $19.53 / ea Add to Cart" at bounding box center [1101, 462] width 348 height 86
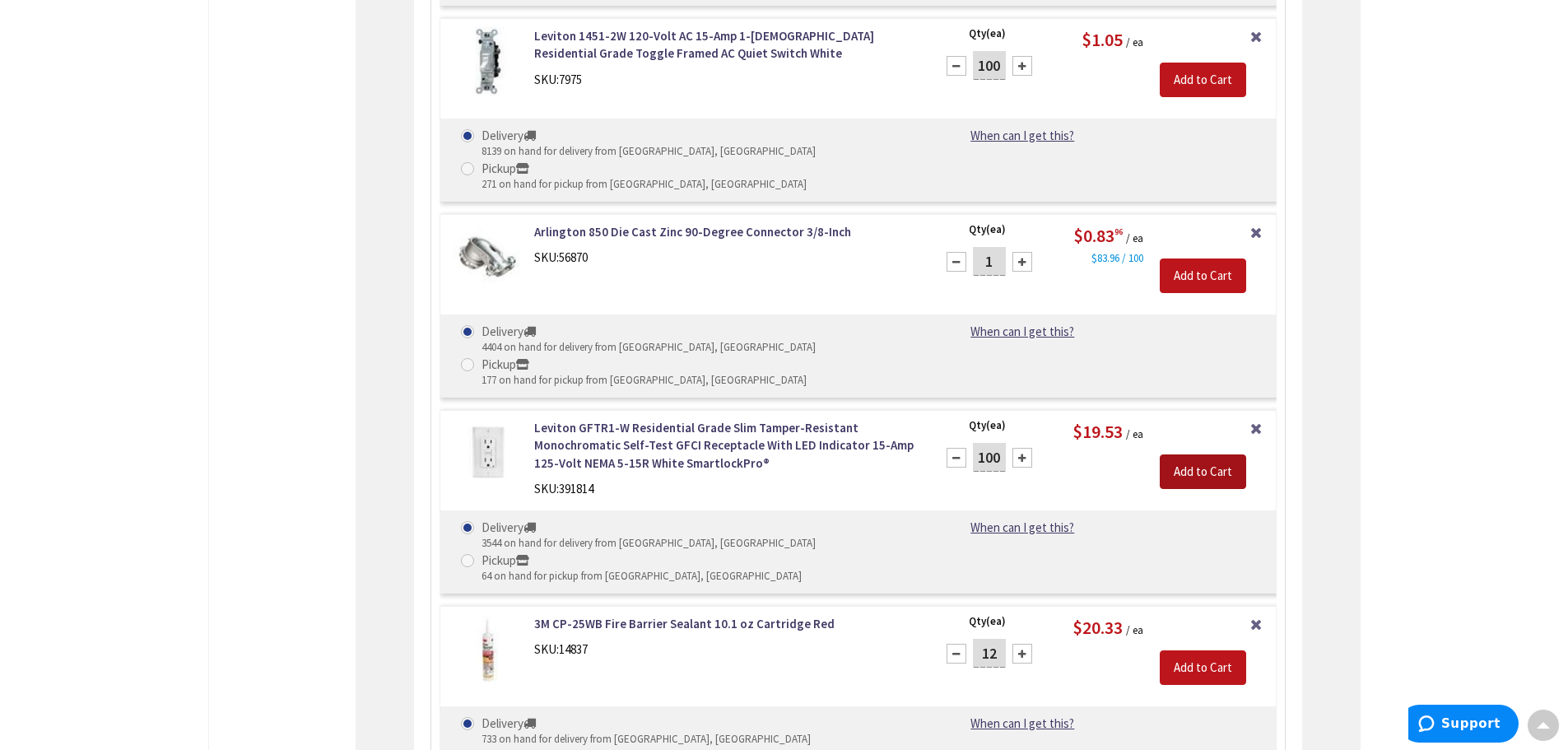
click at [1172, 454] on input "Add to Cart" at bounding box center [1202, 471] width 86 height 34
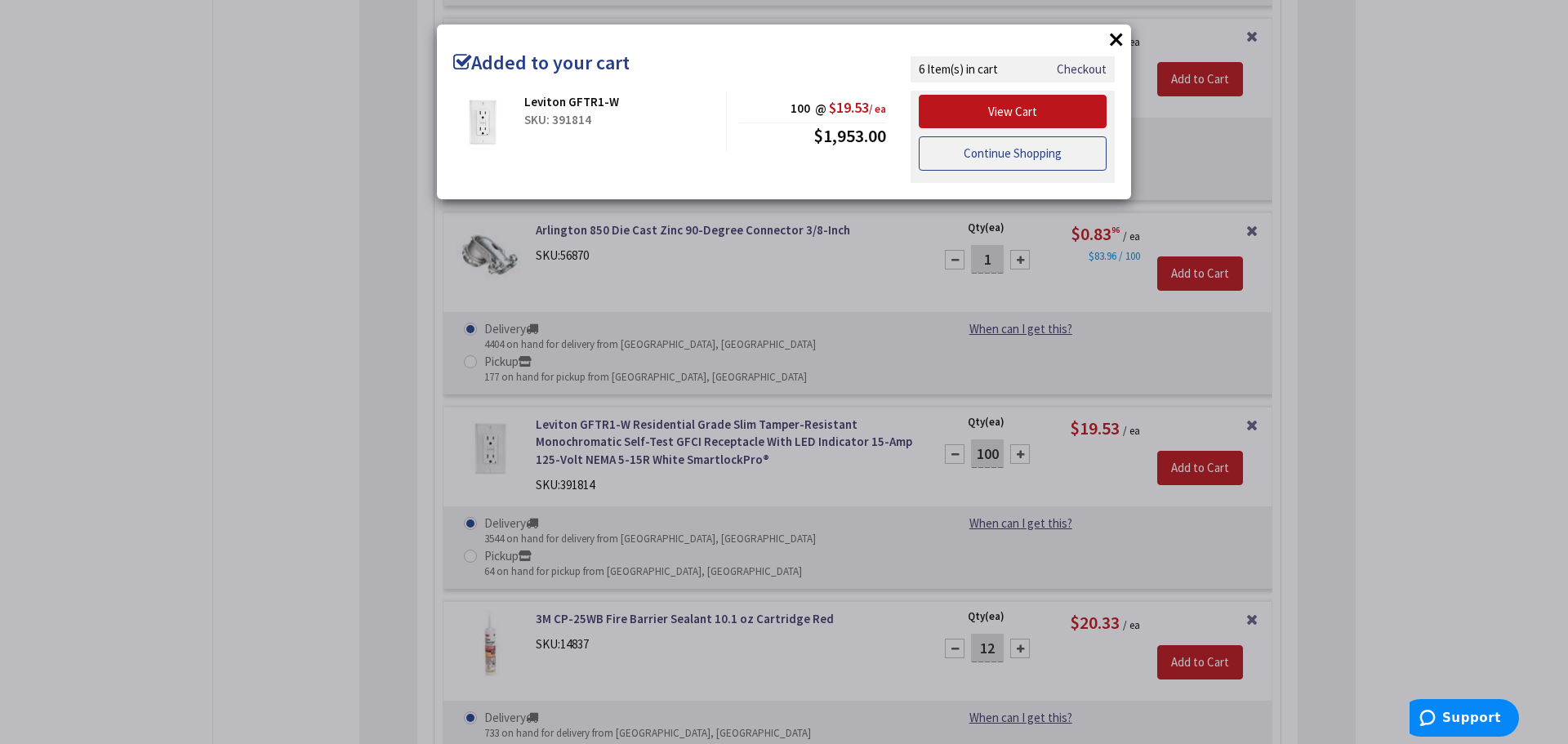
click at [999, 163] on link "Continue Shopping" at bounding box center [1013, 153] width 188 height 34
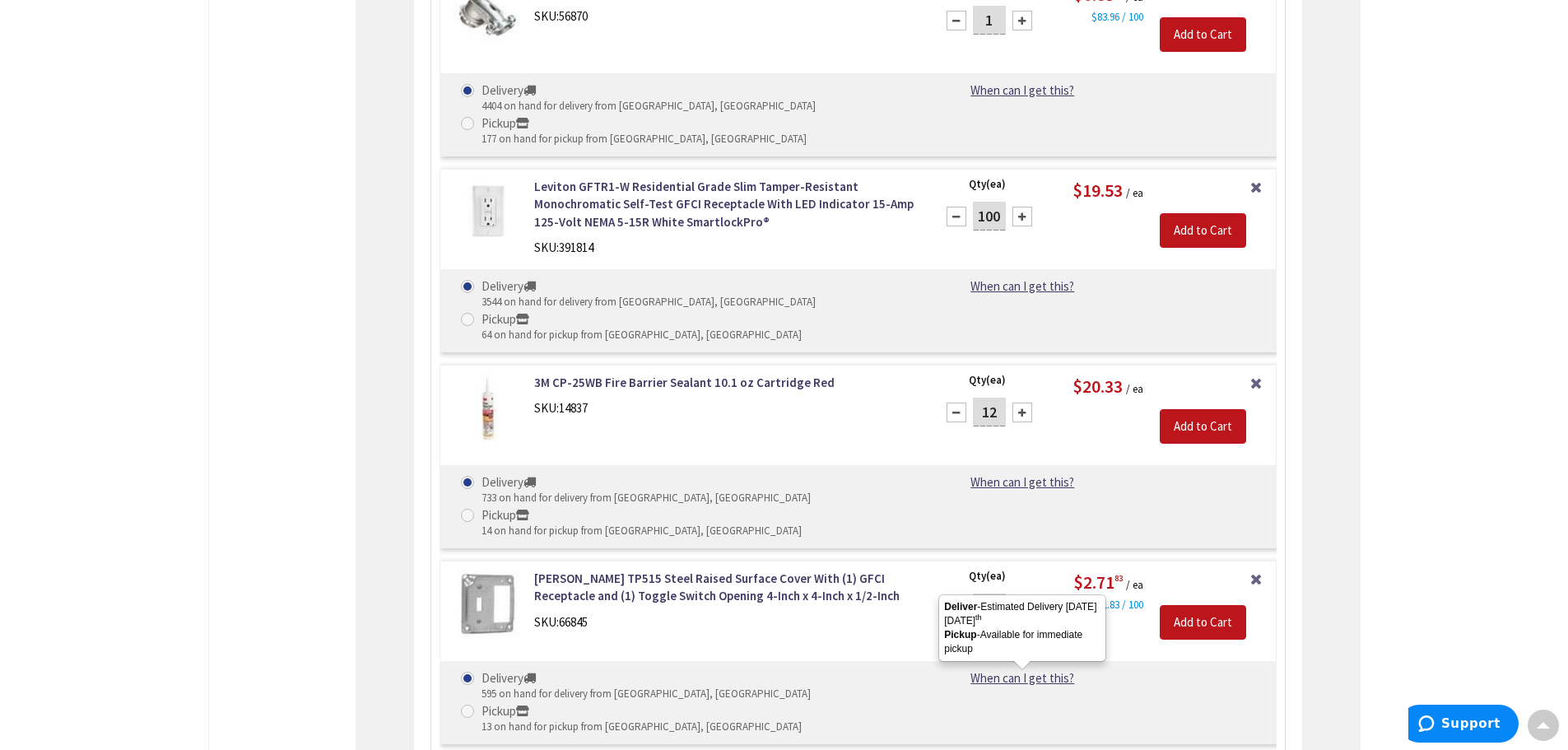
scroll to position [1312, 0]
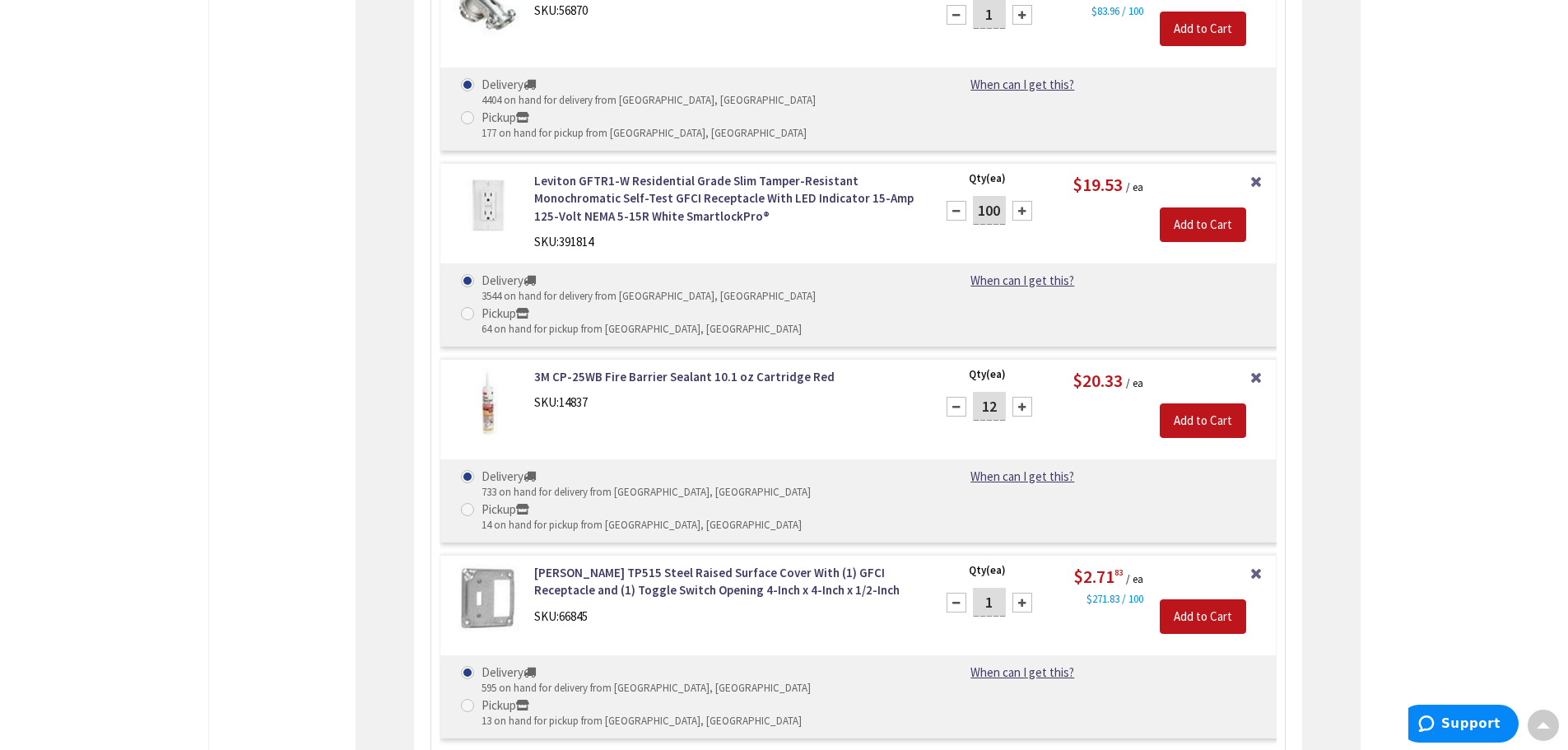
drag, startPoint x: 1000, startPoint y: 369, endPoint x: 986, endPoint y: 373, distance: 14.6
click at [986, 588] on input "1" at bounding box center [988, 602] width 33 height 29
type input "100"
click at [1192, 599] on input "Add to Cart" at bounding box center [1202, 616] width 86 height 34
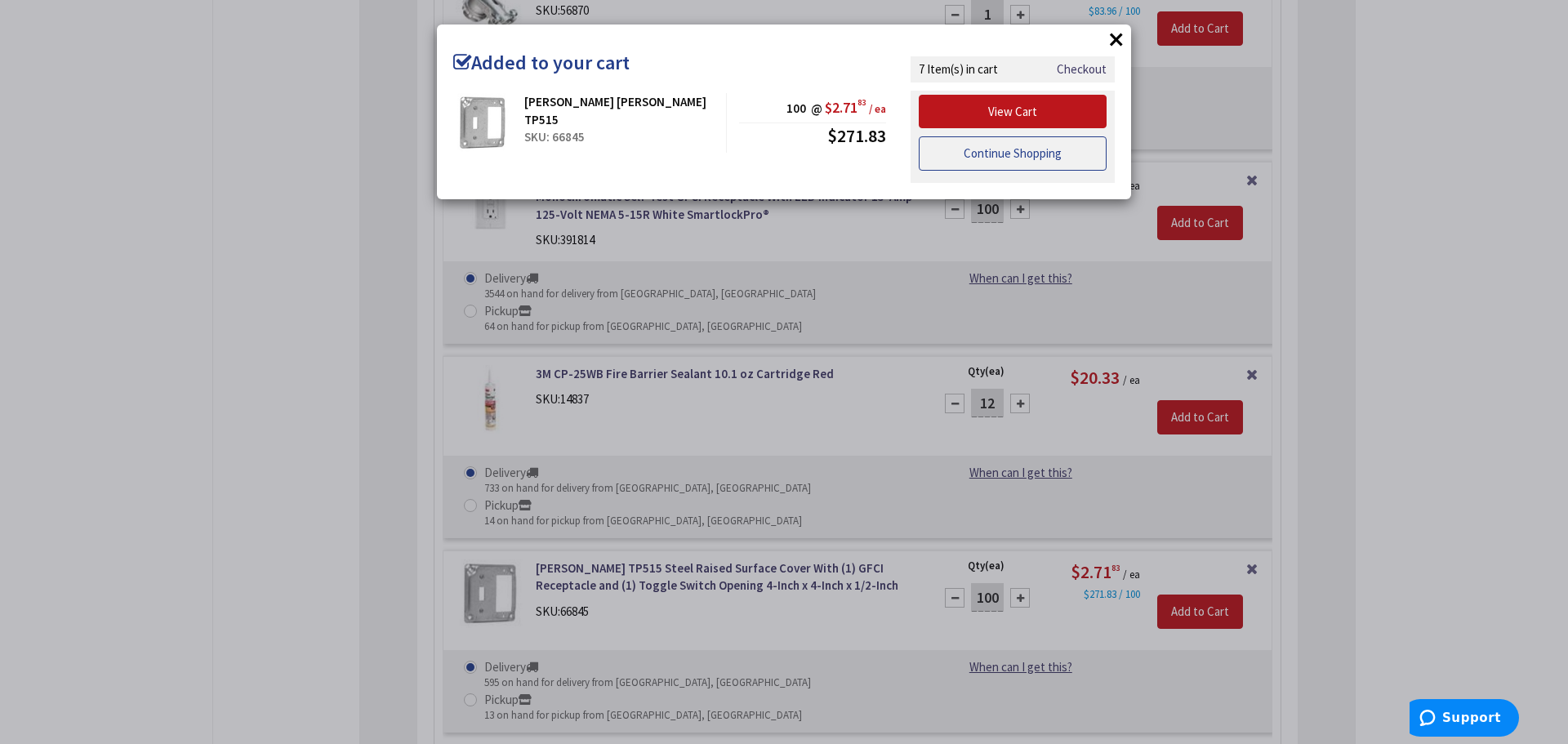
click at [1069, 158] on link "Continue Shopping" at bounding box center [1013, 153] width 188 height 34
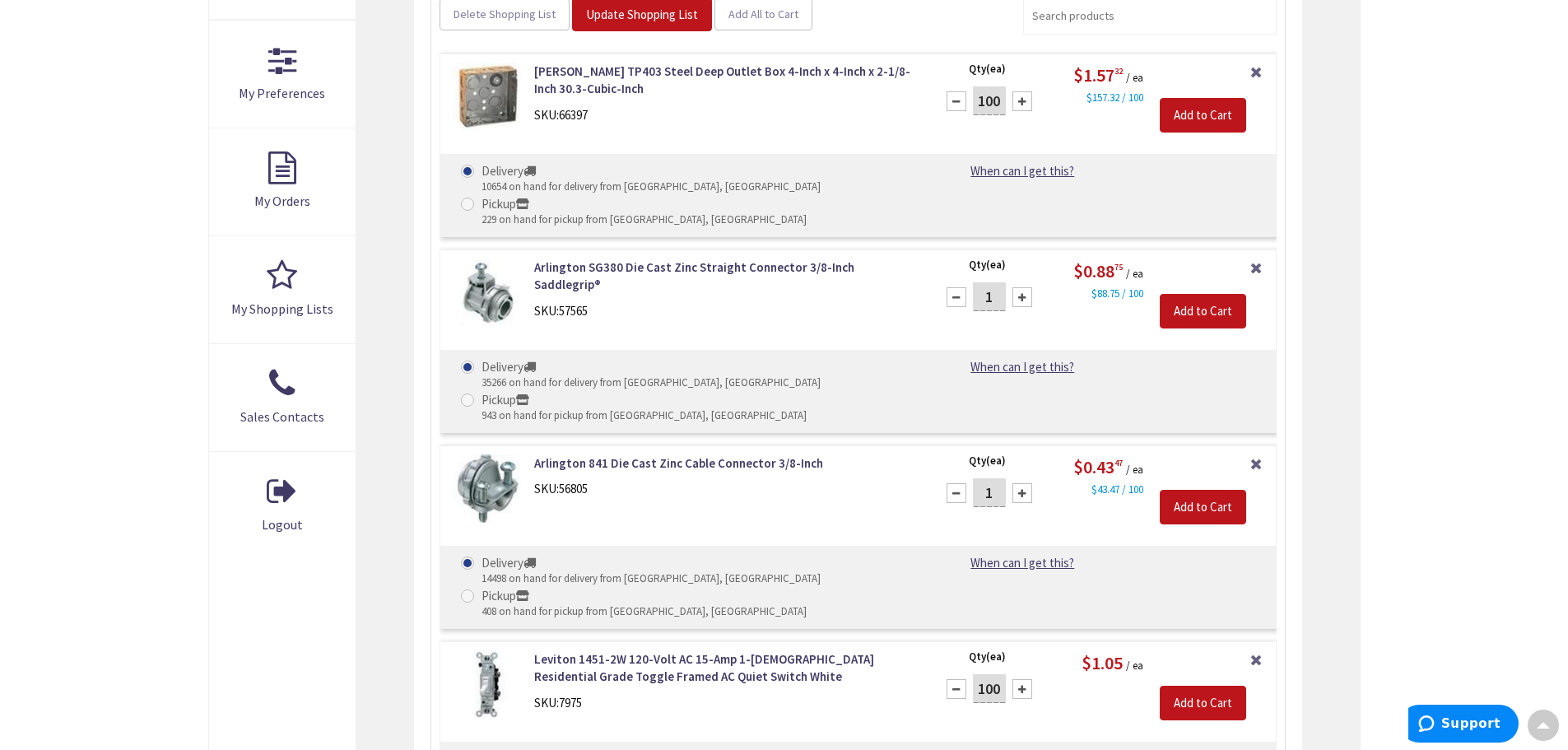
scroll to position [0, 0]
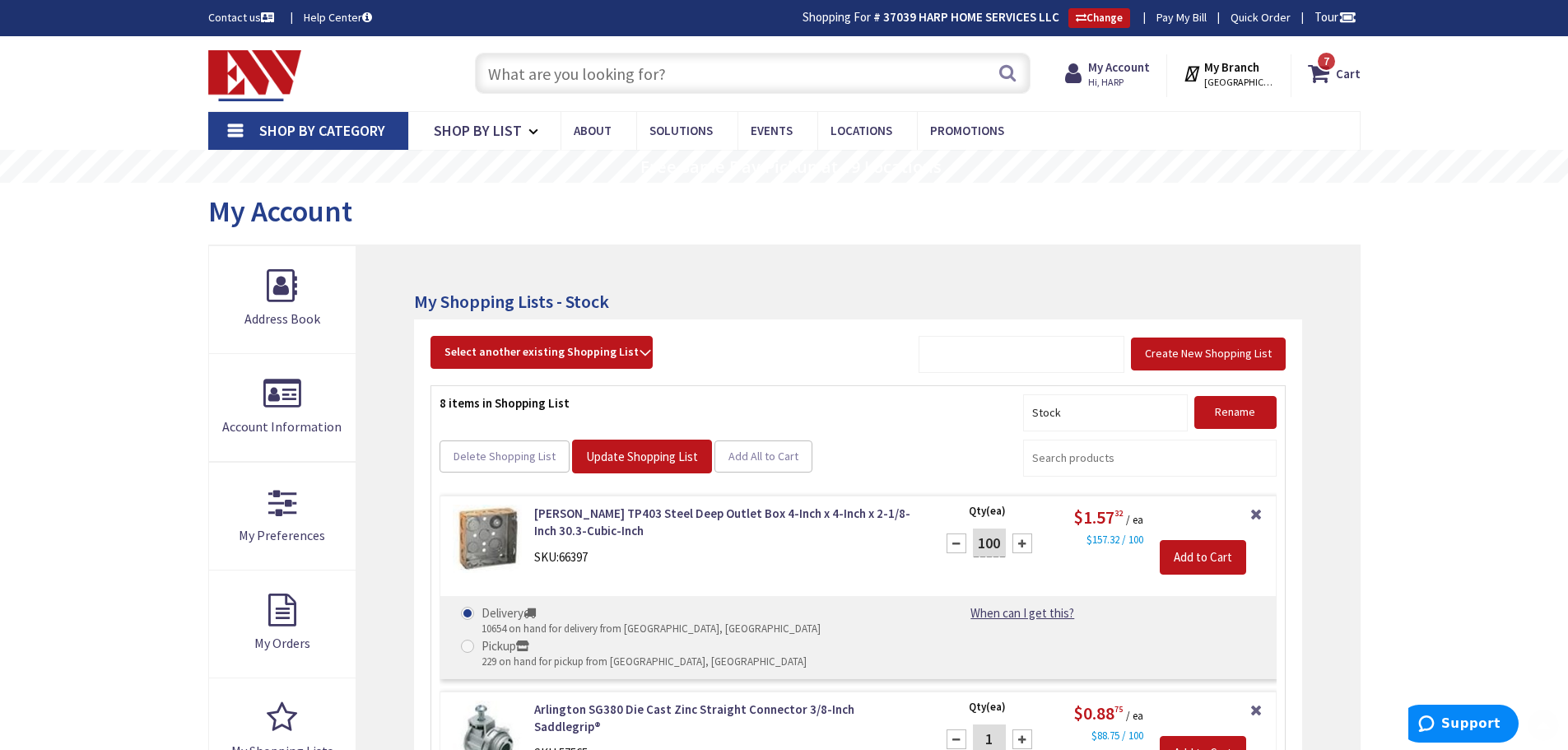
click at [593, 72] on input "text" at bounding box center [752, 73] width 555 height 41
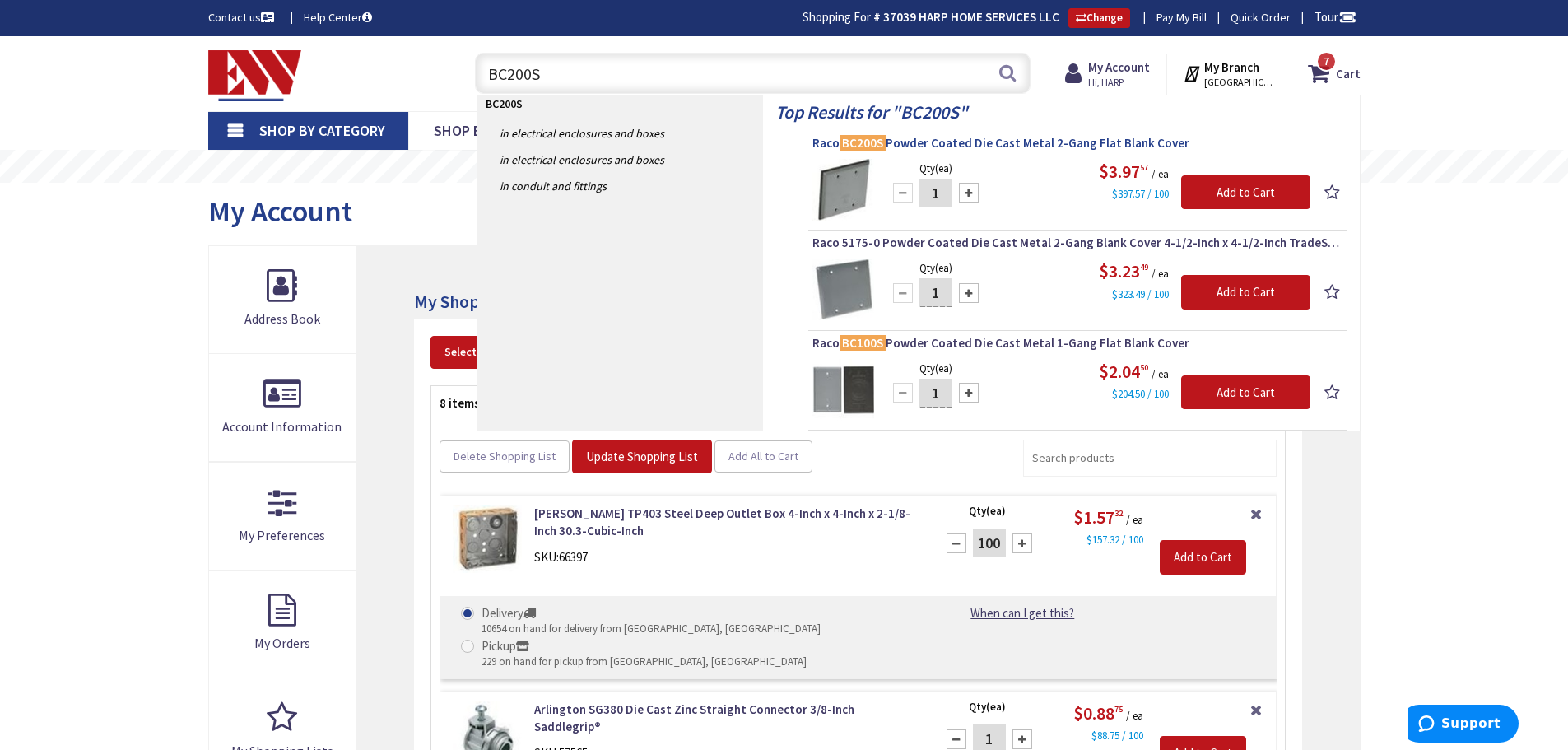
type input "BC200S"
click at [895, 148] on span "Raco BC200S Powder Coated Die Cast Metal 2-Gang Flat Blank Cover" at bounding box center [1077, 143] width 530 height 17
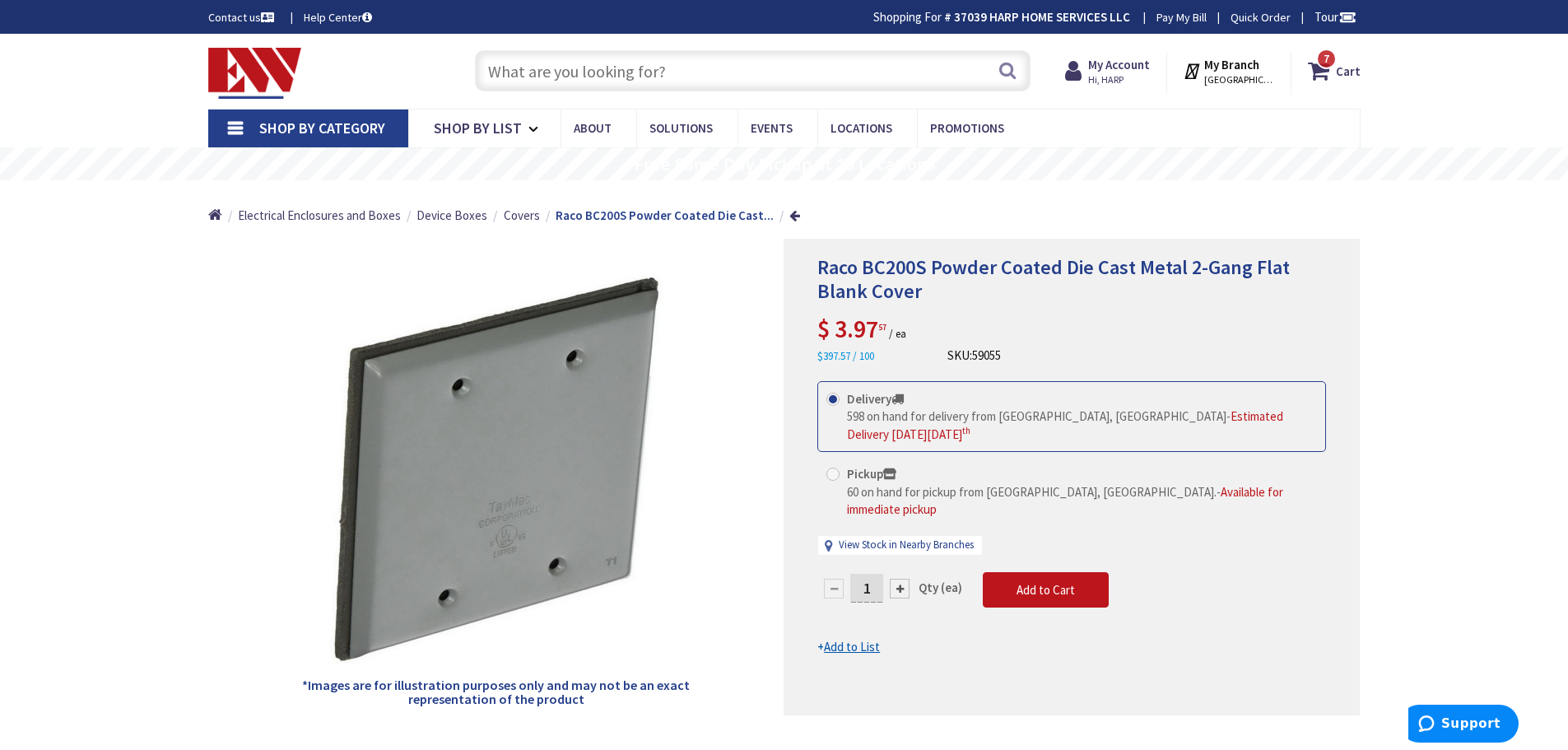
drag, startPoint x: 865, startPoint y: 572, endPoint x: 844, endPoint y: 578, distance: 21.8
click at [844, 578] on div "1" at bounding box center [867, 588] width 98 height 33
drag, startPoint x: 869, startPoint y: 569, endPoint x: 859, endPoint y: 572, distance: 10.4
click at [859, 574] on input "1" at bounding box center [866, 588] width 33 height 29
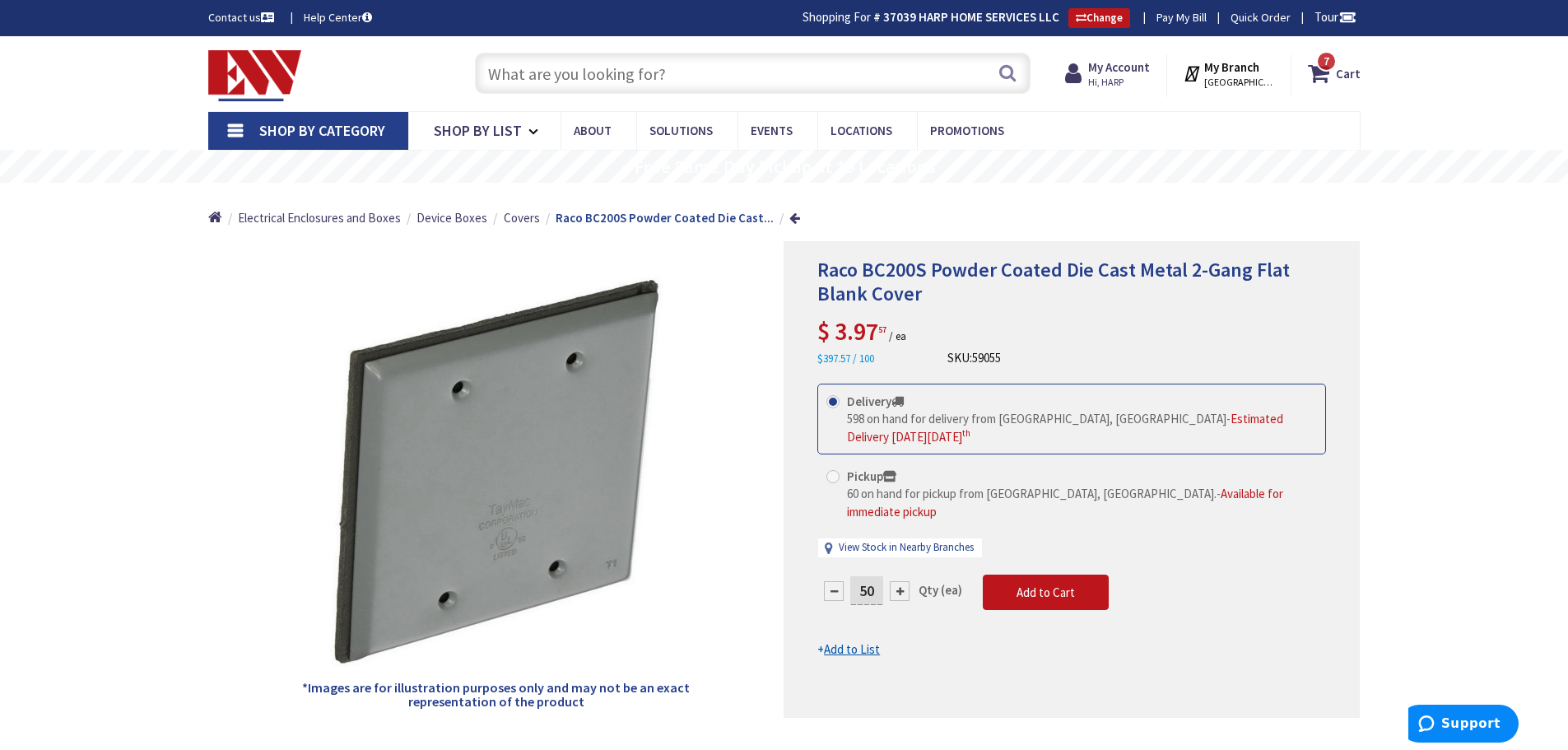
type input "50"
click at [1189, 546] on div "Delivery 598 on hand for delivery from Middletown, CT - Estimated Delivery on W…" at bounding box center [1072, 480] width 509 height 191
click at [1045, 585] on span "Add to Cart" at bounding box center [1045, 592] width 59 height 16
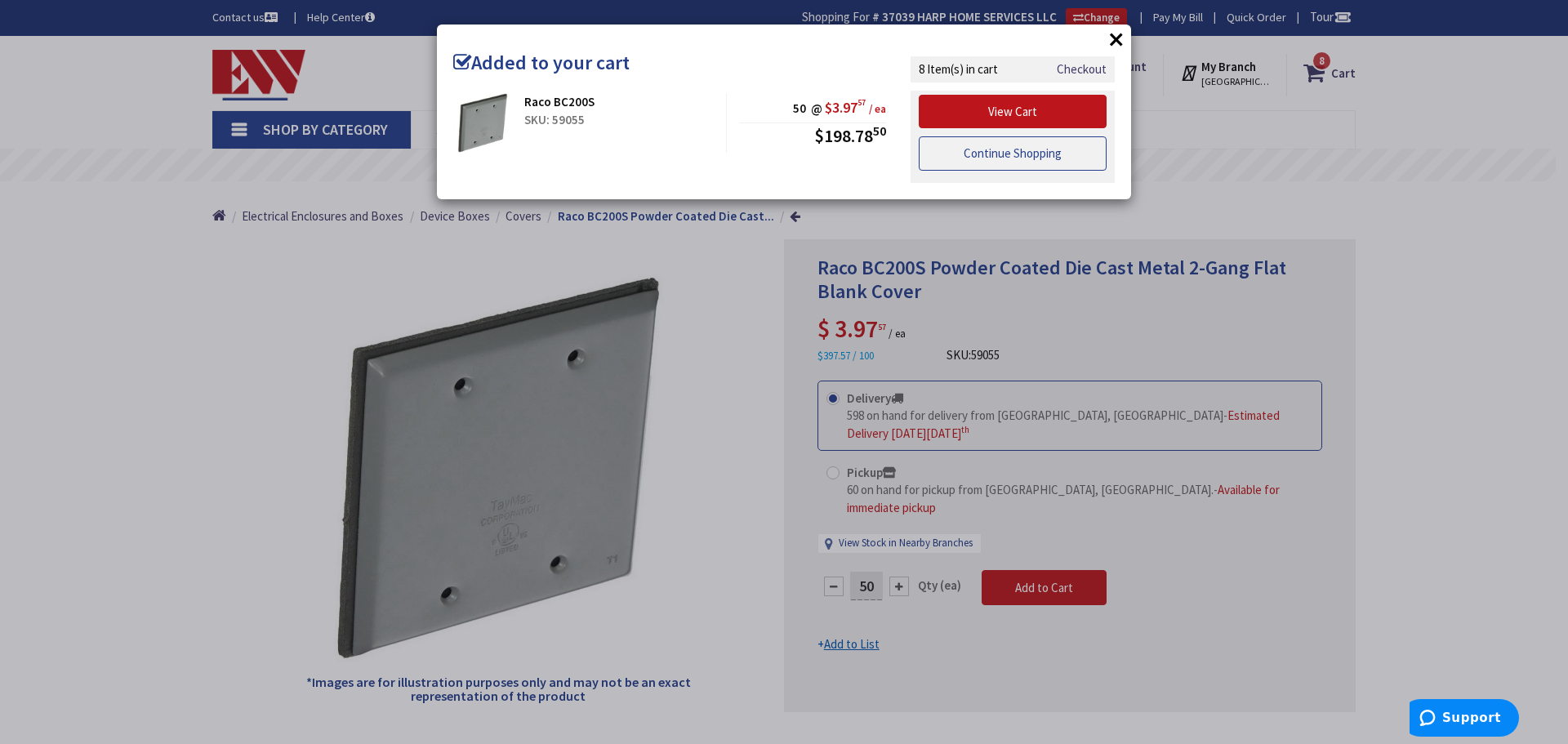
click at [1032, 156] on link "Continue Shopping" at bounding box center [1013, 153] width 188 height 34
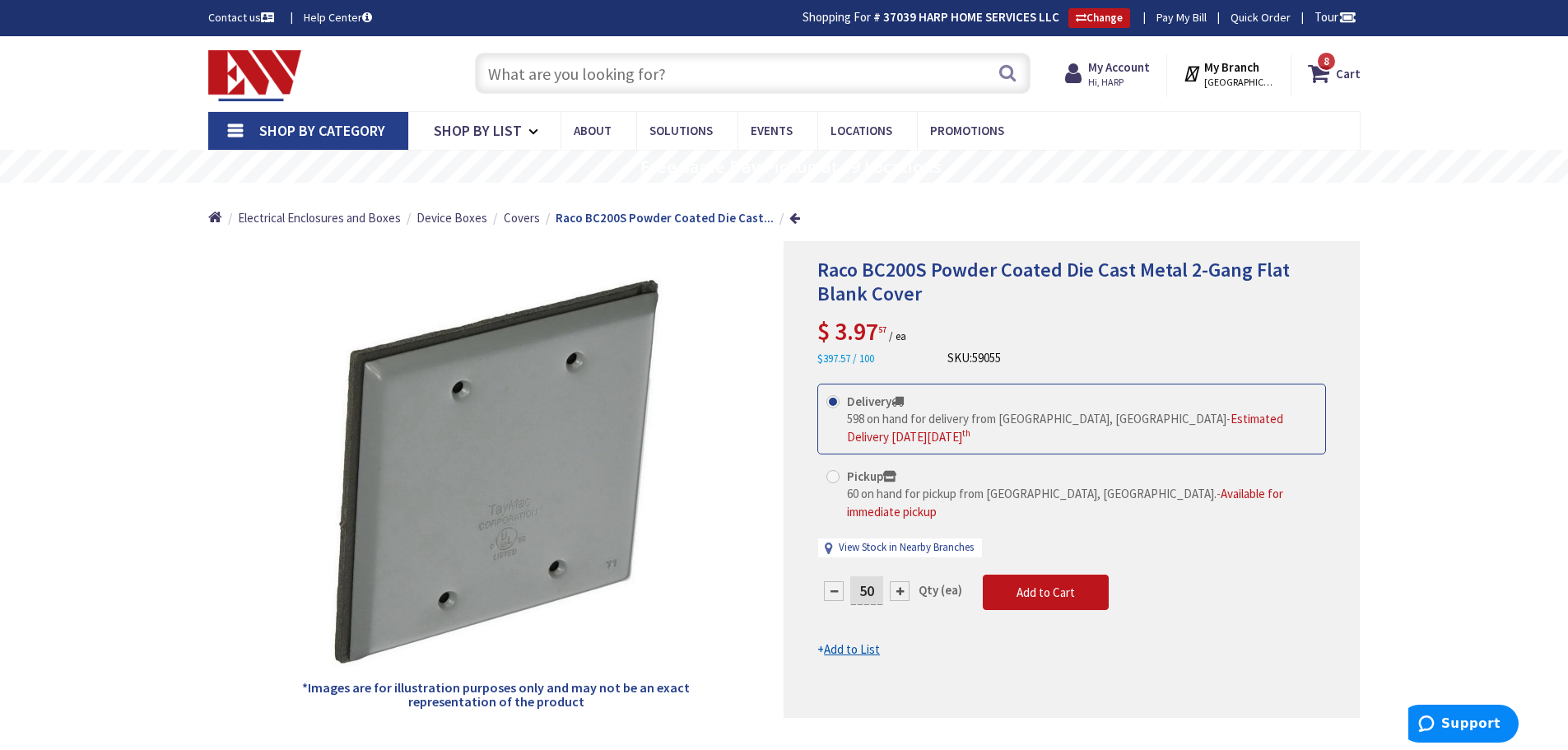
click at [1142, 340] on div "Raco BC200S Powder Coated Die Cast Metal 2-Gang Flat Blank Cover $ 3.97 57 / ea…" at bounding box center [1072, 312] width 509 height 109
click at [1355, 74] on strong "Cart" at bounding box center [1348, 73] width 25 height 30
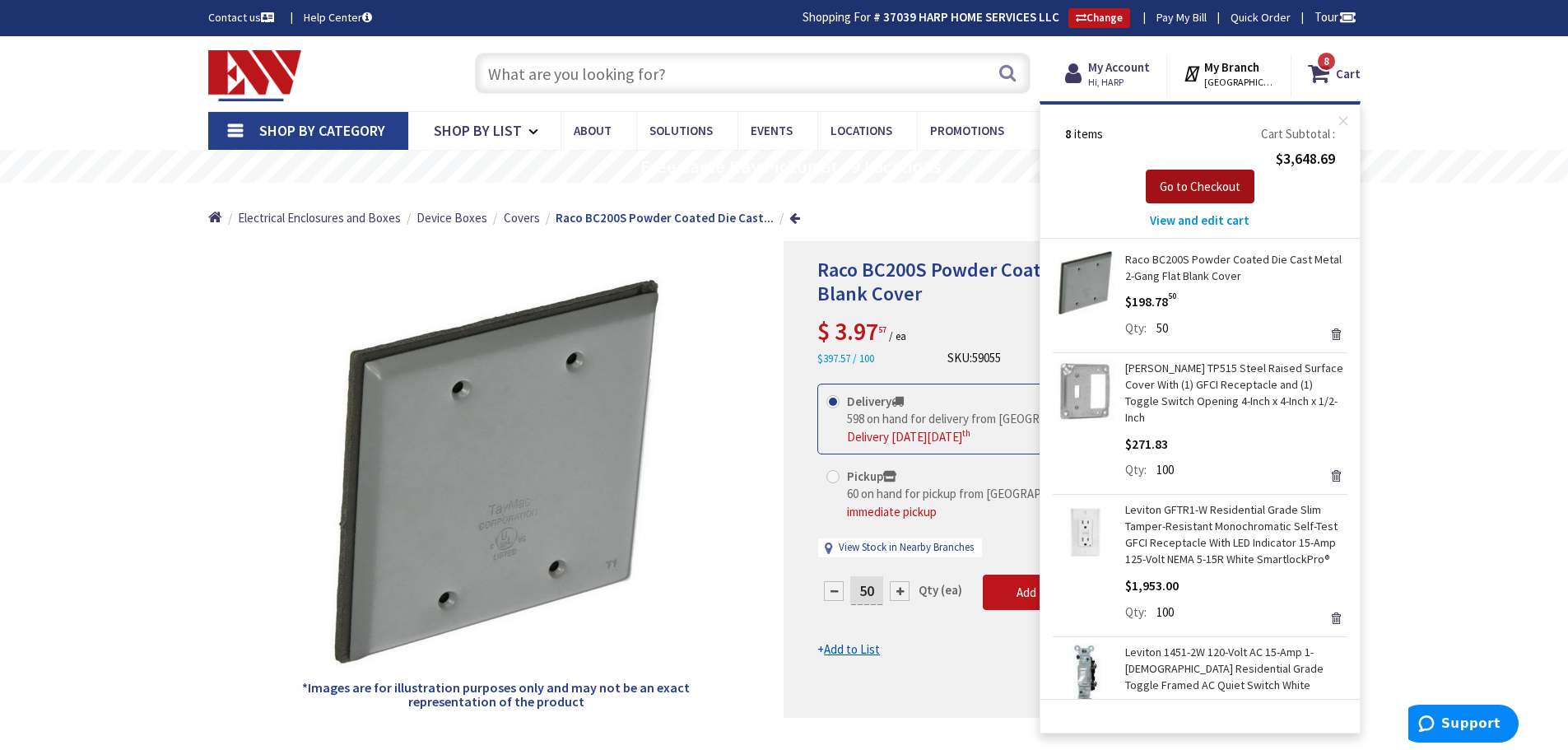
click at [1229, 185] on span "Go to Checkout" at bounding box center [1199, 186] width 81 height 16
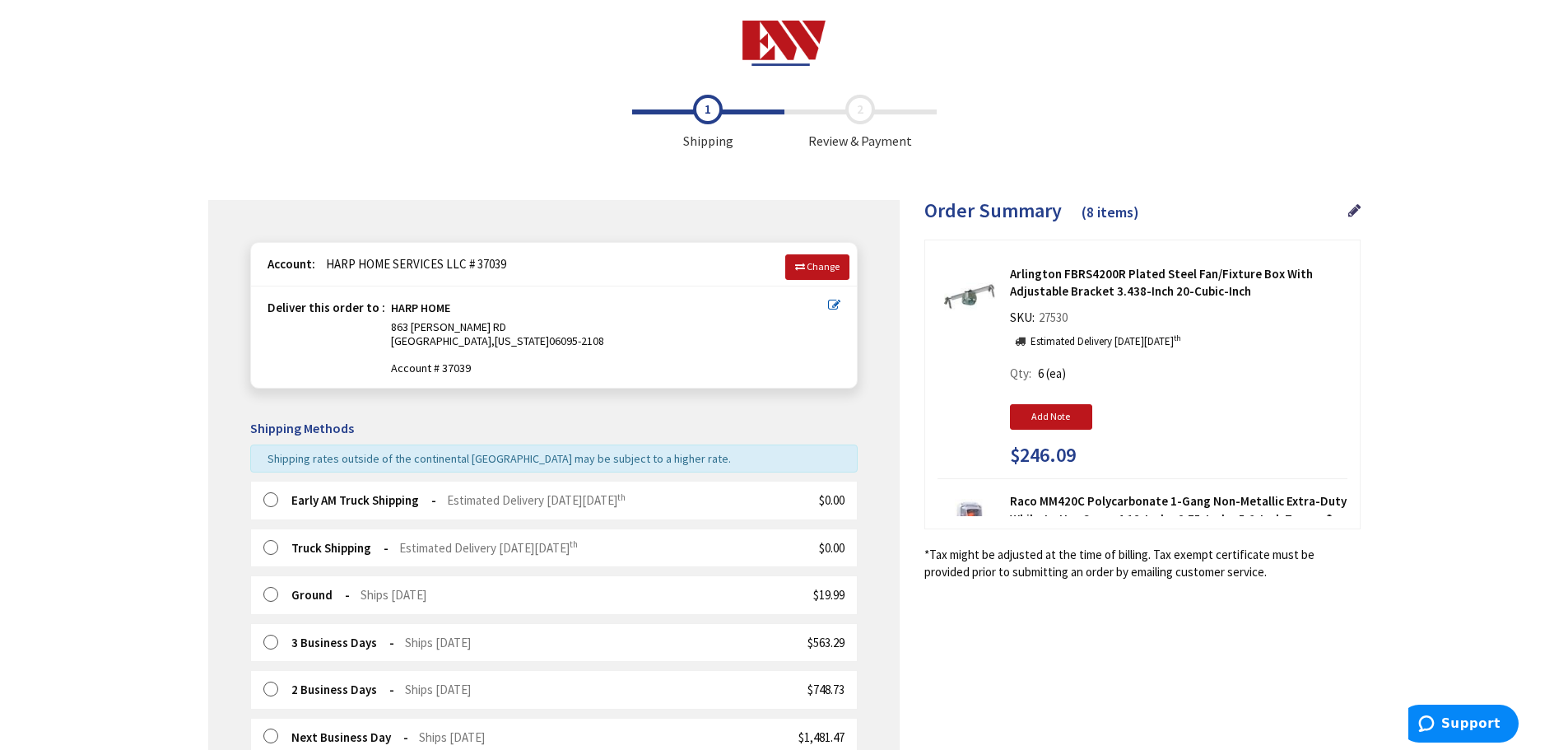
click at [422, 546] on span "Estimated Delivery [DATE][DATE]" at bounding box center [489, 547] width 178 height 16
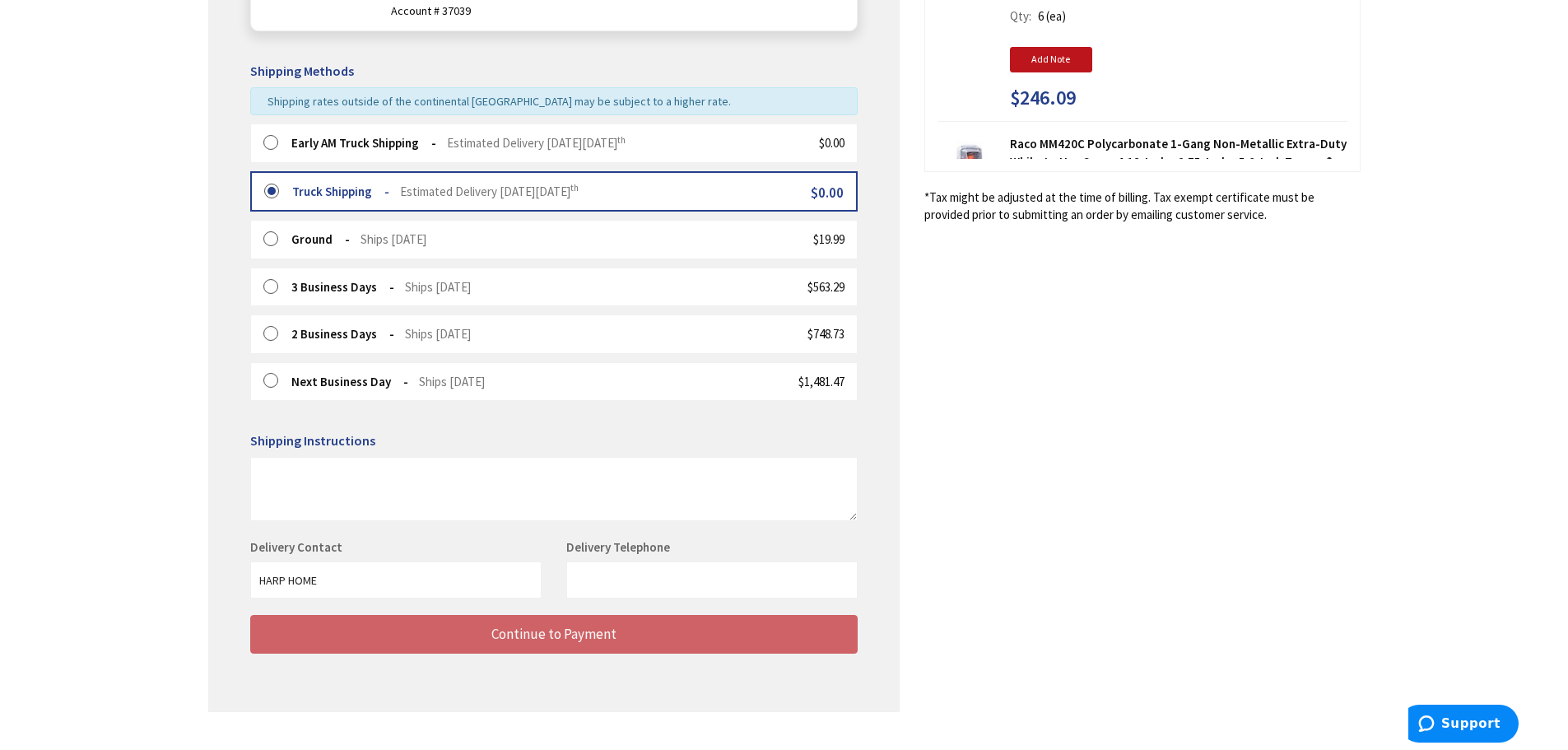
scroll to position [389, 0]
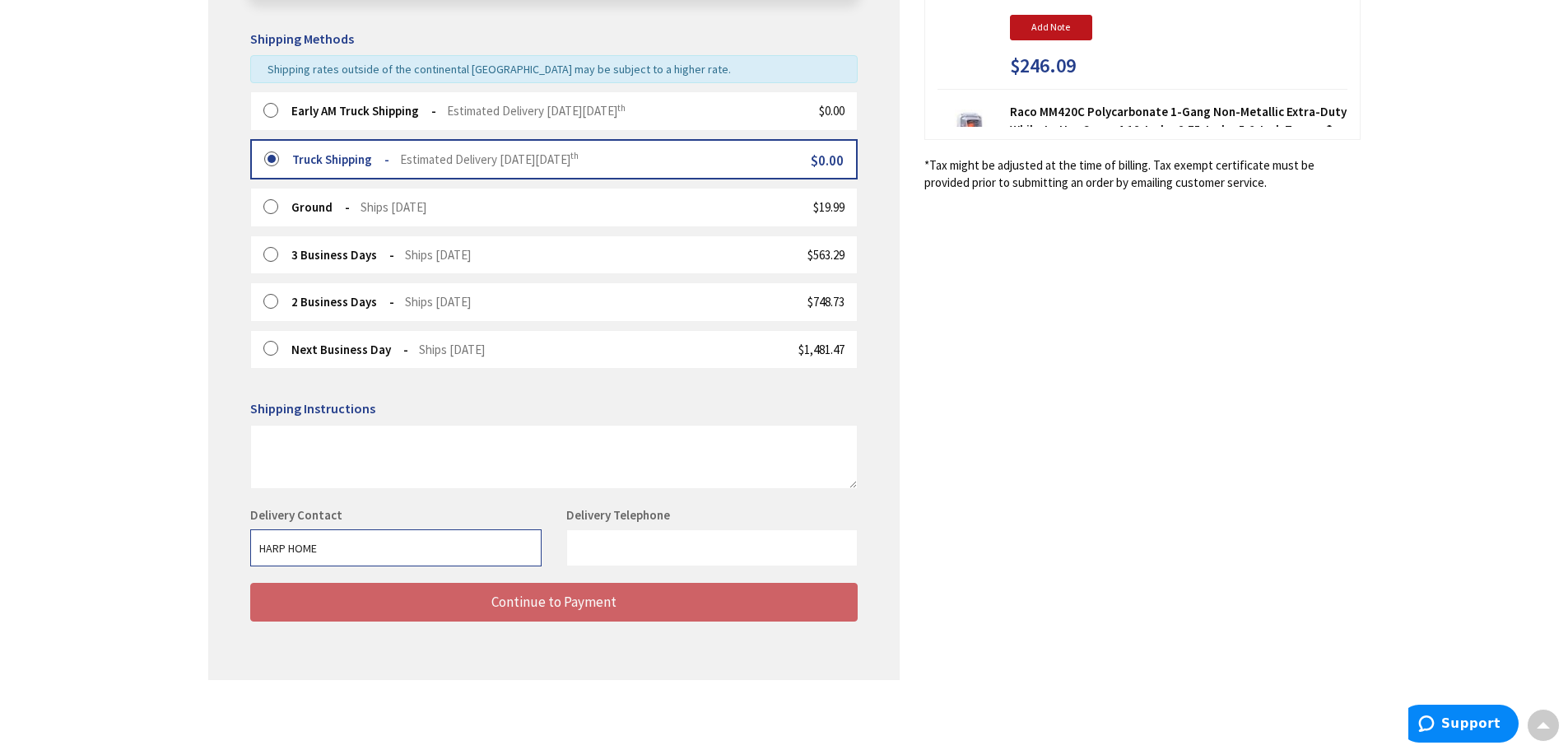
click at [420, 536] on input "HARP HOME" at bounding box center [396, 548] width 292 height 37
click at [454, 466] on textarea at bounding box center [554, 456] width 608 height 64
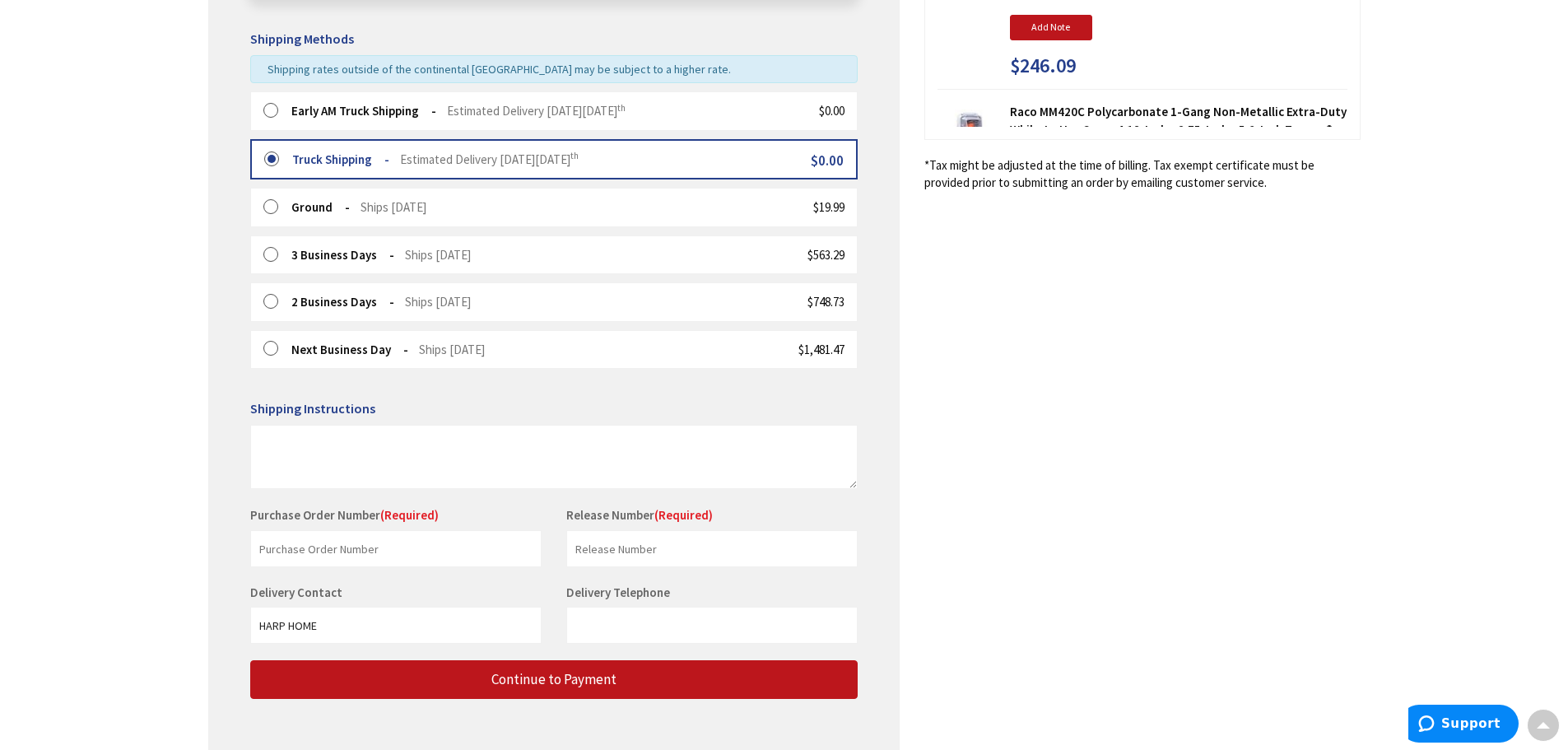
click at [552, 390] on div "Early AM Truck Shipping Estimated Delivery [DATE][DATE] $0.00 Truck Shipping th" at bounding box center [554, 246] width 608 height 310
click at [424, 545] on input "text" at bounding box center [396, 549] width 292 height 37
paste input "403040576"
type input "403040576"
click at [684, 546] on input "text" at bounding box center [712, 549] width 292 height 37
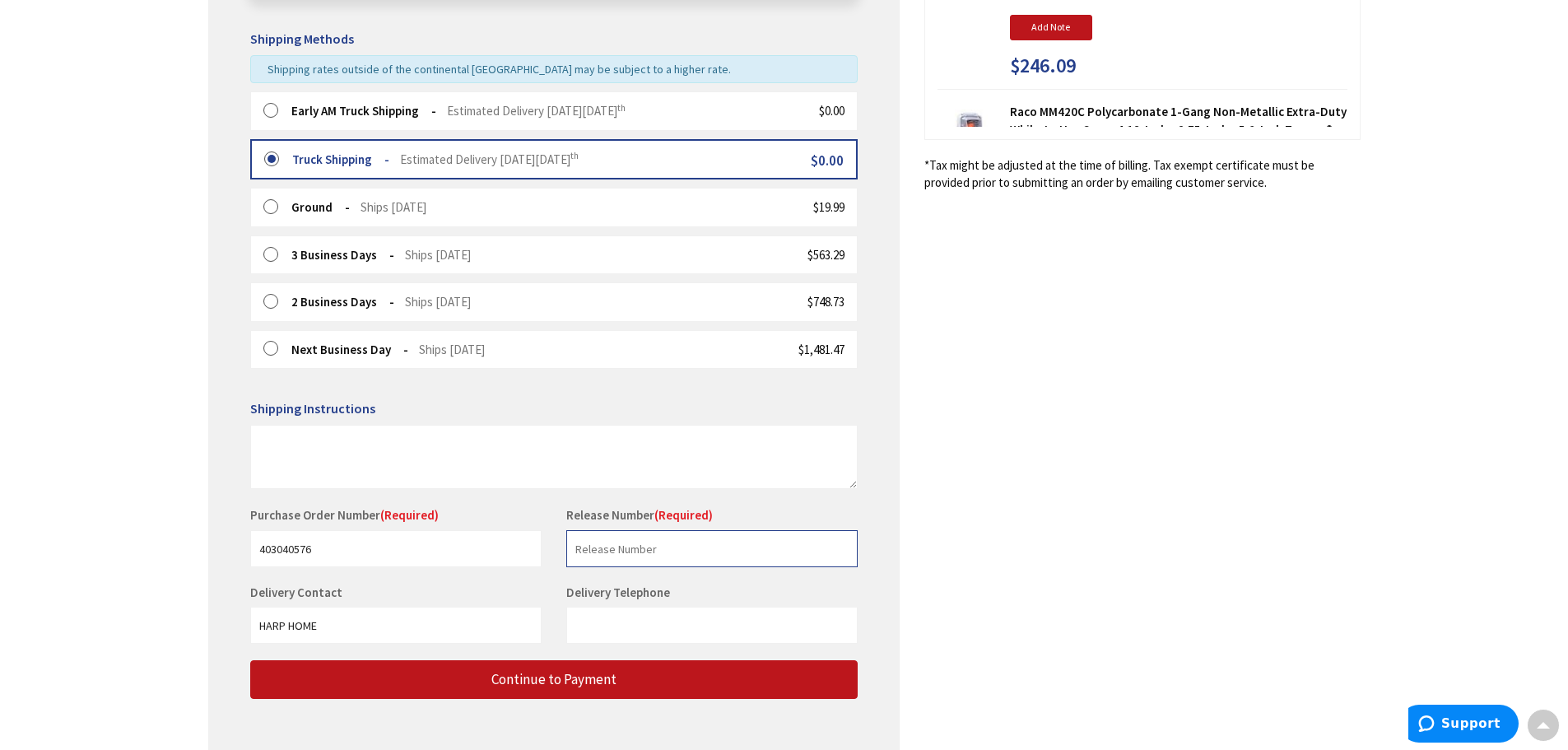
paste input "403040576"
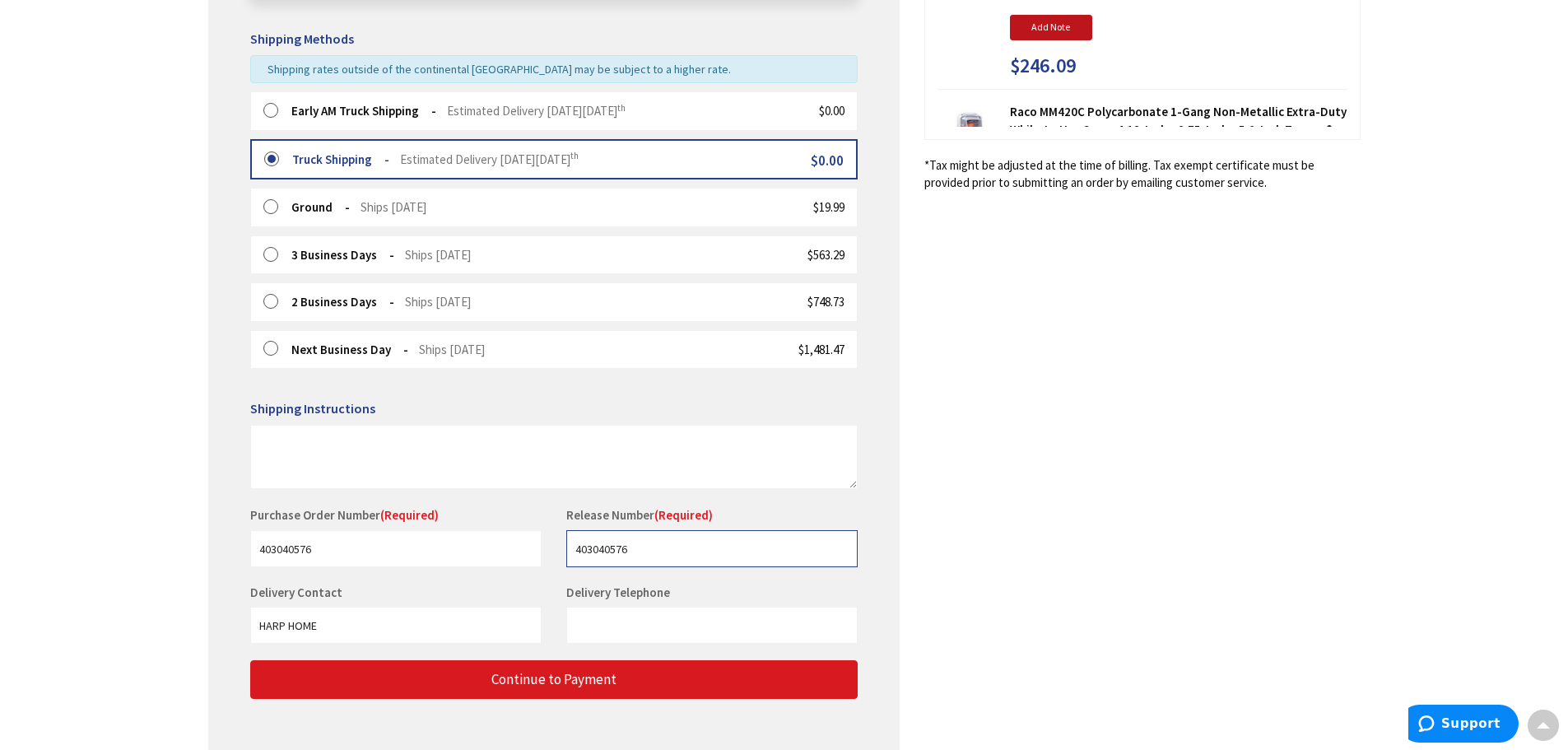
type input "403040576"
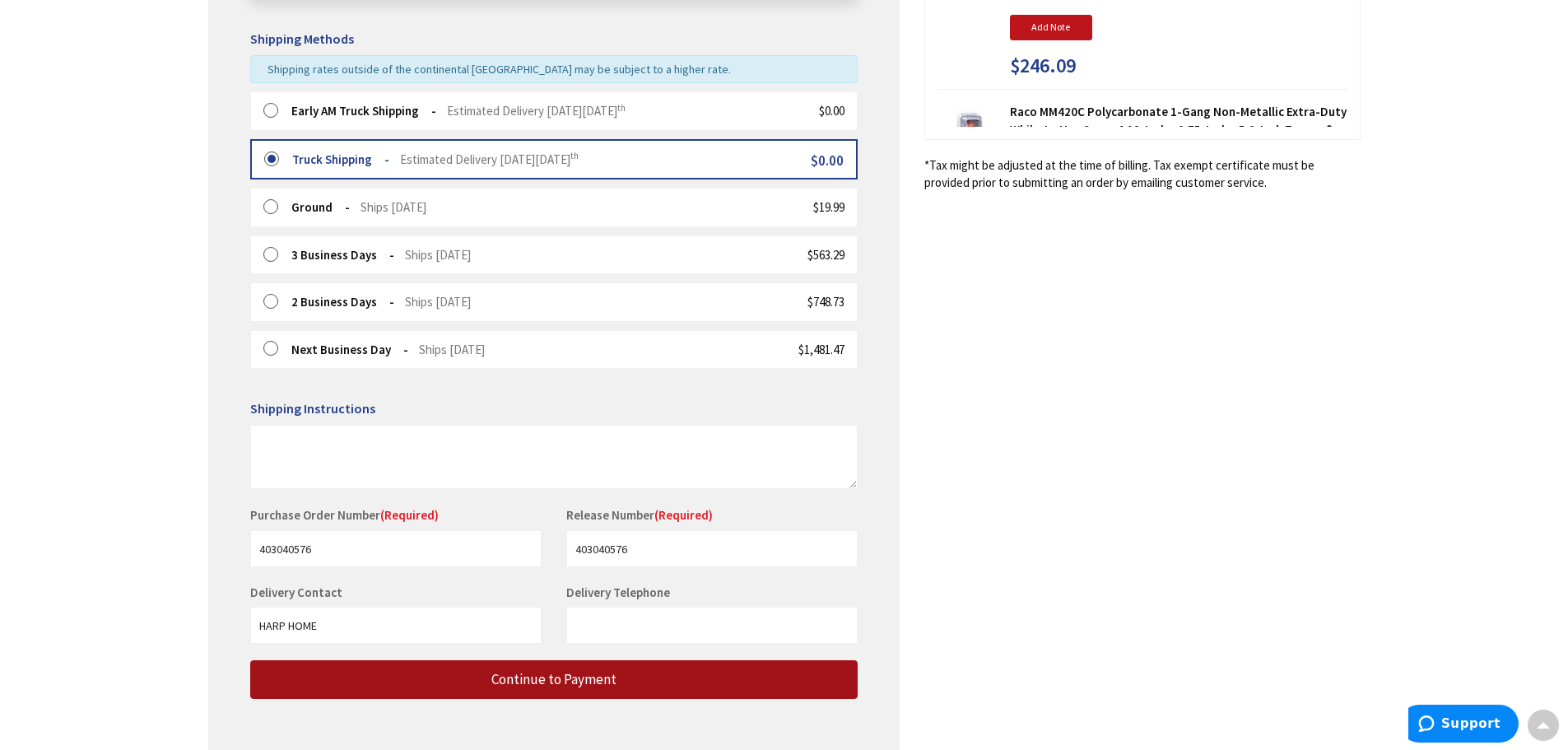
click at [578, 675] on span "Continue to Payment" at bounding box center [554, 678] width 125 height 18
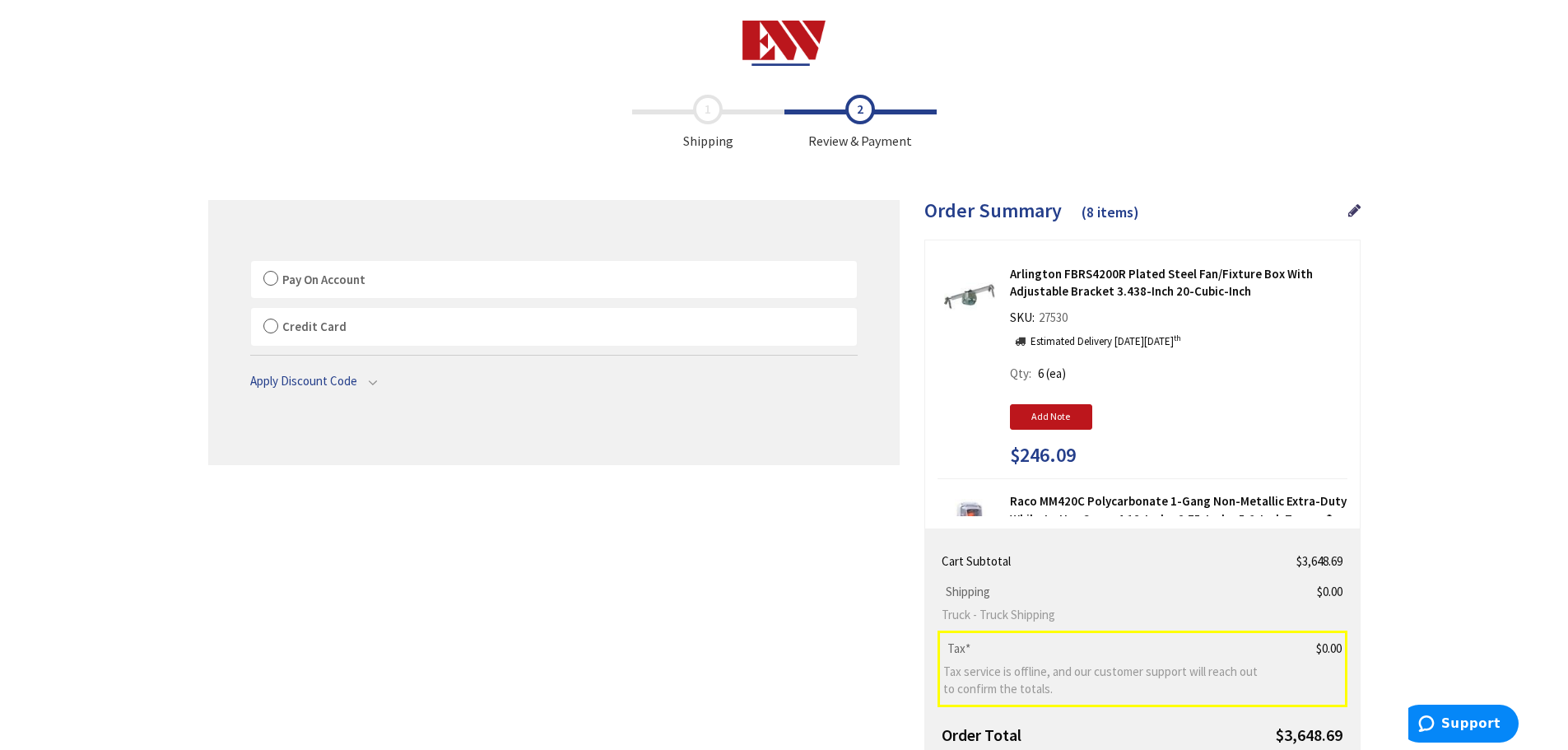
click at [327, 283] on span "Pay On Account" at bounding box center [323, 279] width 83 height 16
click at [268, 281] on label "Pay On Account" at bounding box center [554, 280] width 606 height 38
click at [251, 264] on input "Pay On Account" at bounding box center [251, 264] width 0 height 0
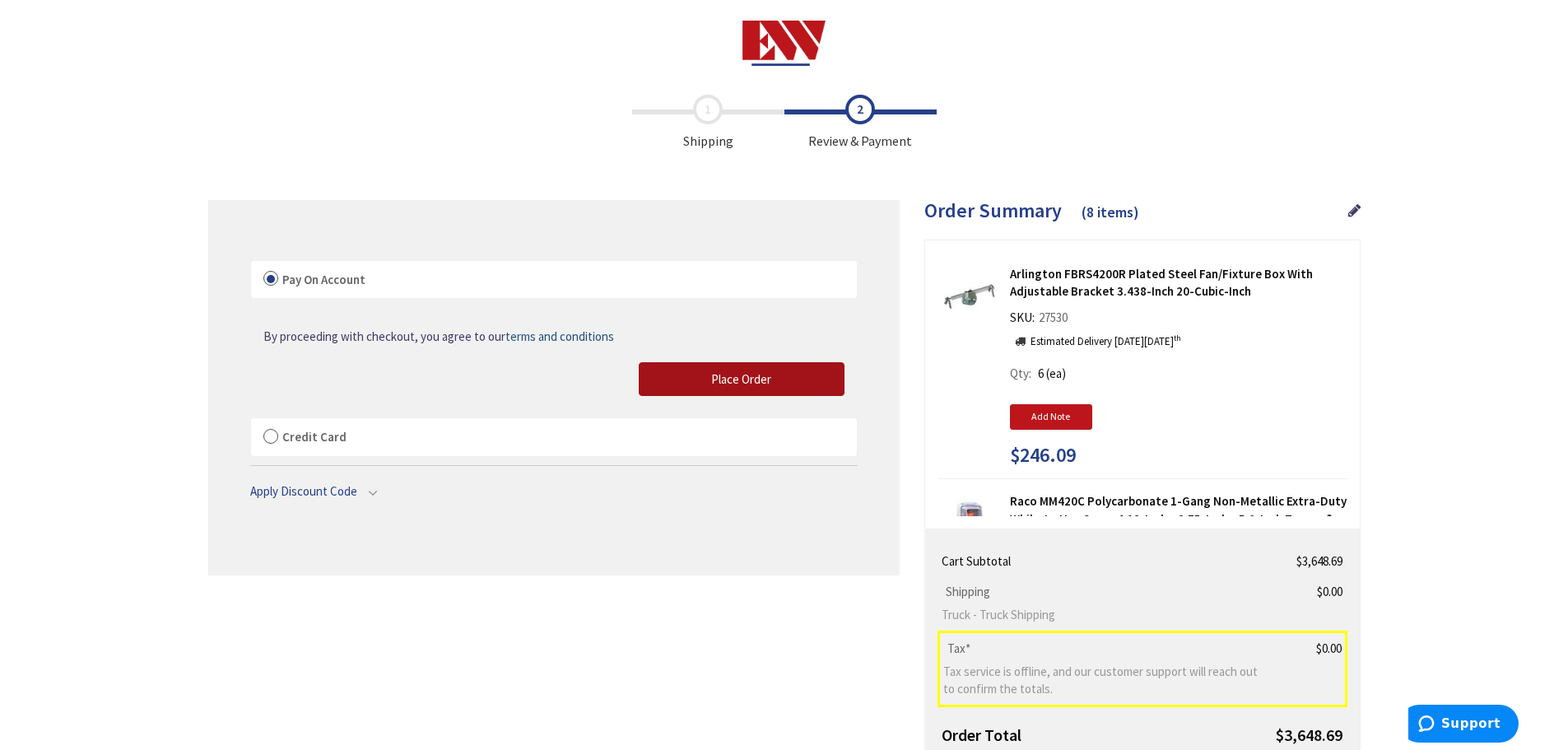
click at [730, 378] on span "Place Order" at bounding box center [740, 379] width 60 height 16
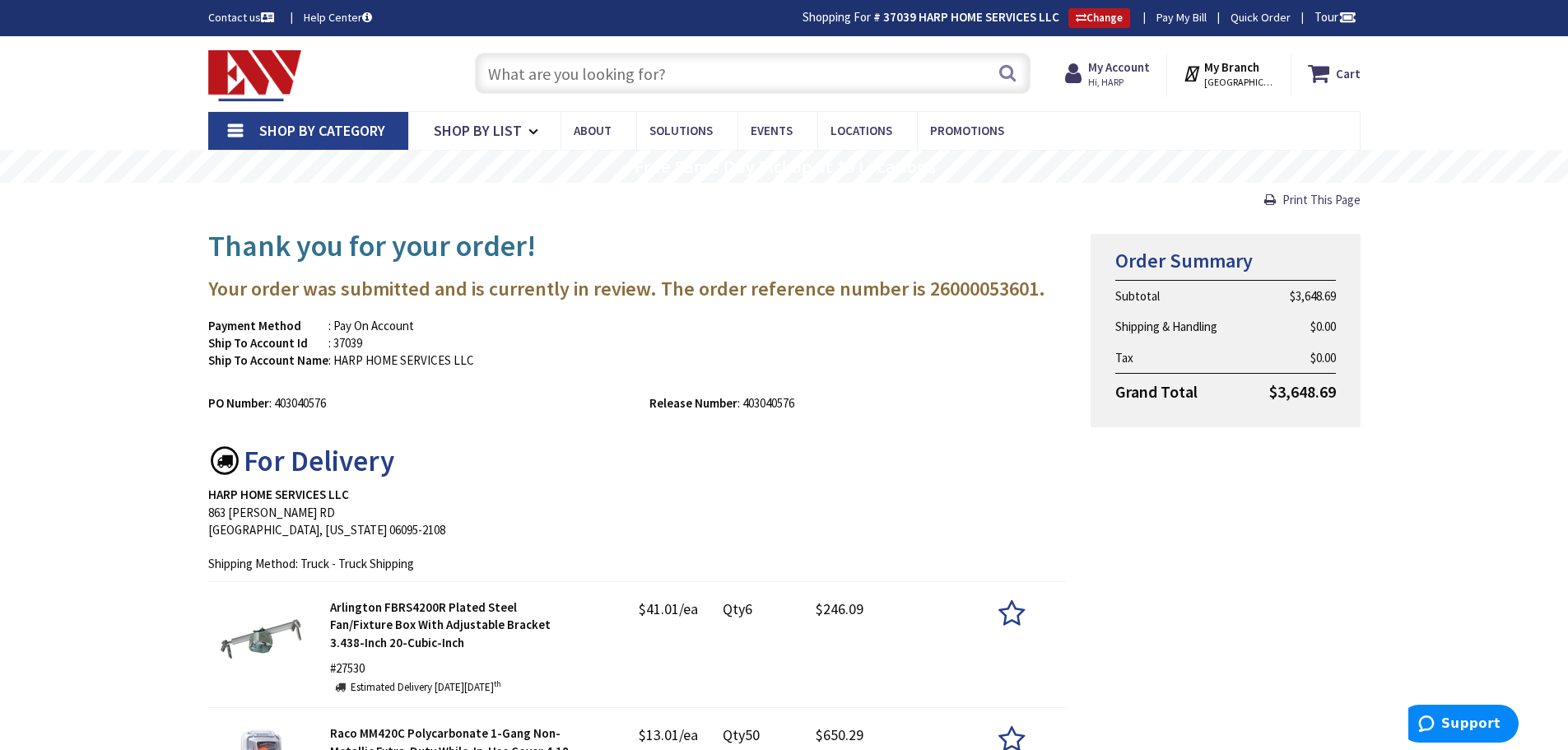
click at [634, 397] on div "PO Number : 403040576" at bounding box center [416, 402] width 441 height 18
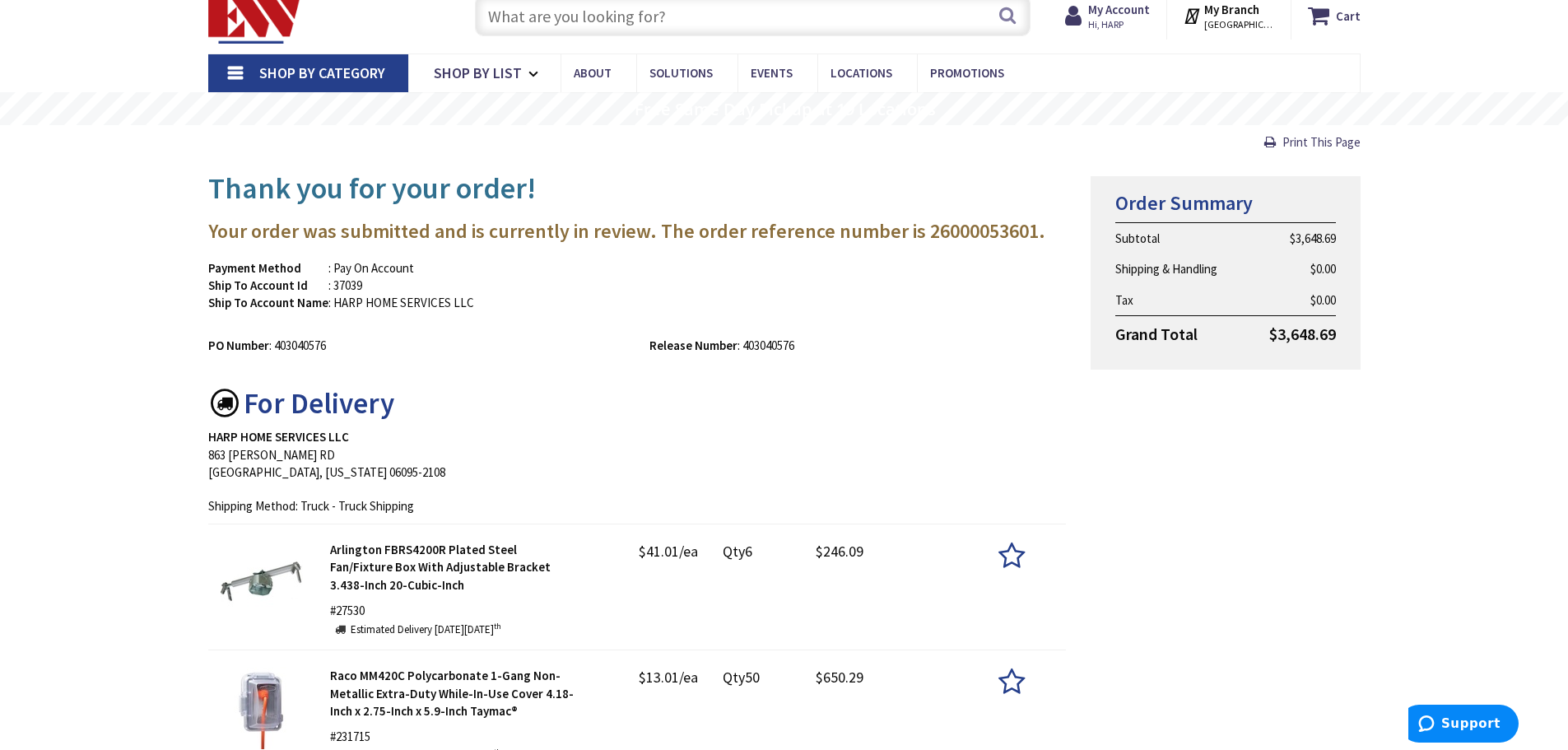
scroll to position [83, 0]
